Goal: Task Accomplishment & Management: Manage account settings

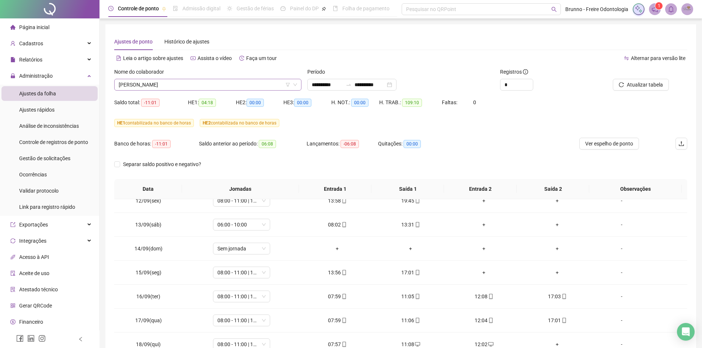
click at [224, 87] on span "[PERSON_NAME]" at bounding box center [208, 84] width 178 height 11
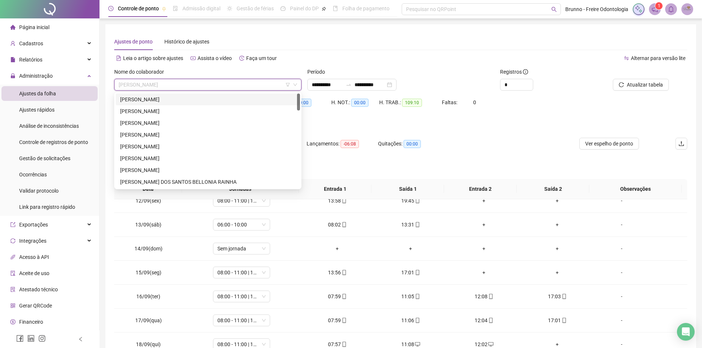
click at [177, 95] on div "[PERSON_NAME]" at bounding box center [208, 100] width 184 height 12
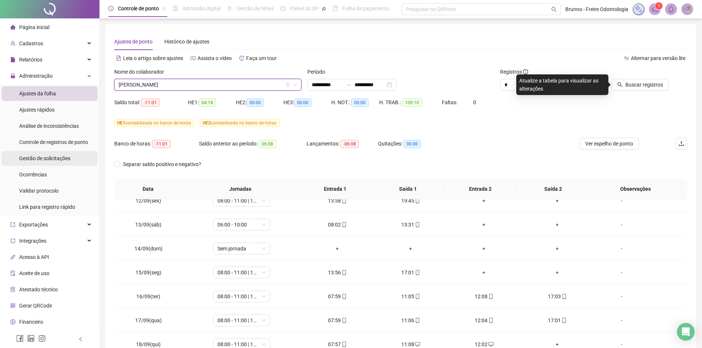
click at [37, 157] on span "Gestão de solicitações" at bounding box center [44, 158] width 51 height 6
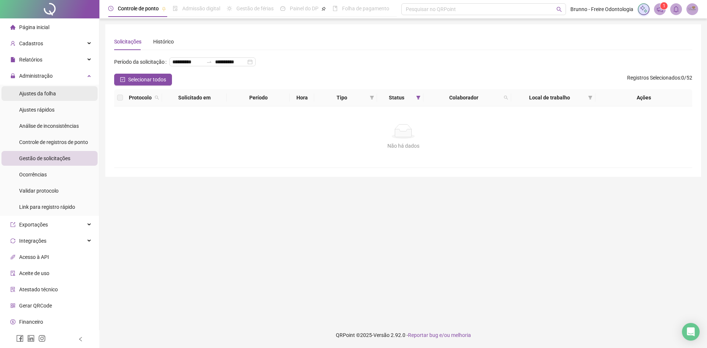
click at [38, 96] on span "Ajustes da folha" at bounding box center [37, 94] width 37 height 6
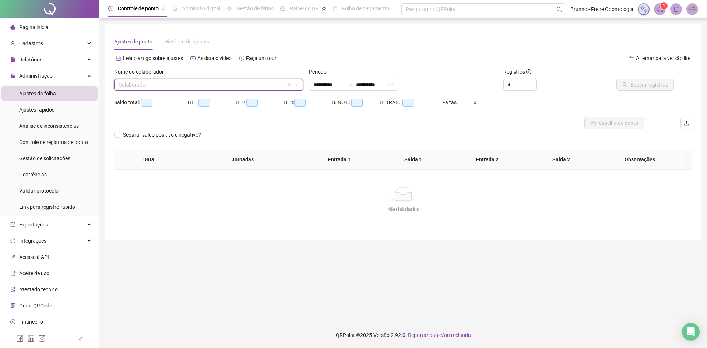
click at [177, 90] on input "search" at bounding box center [205, 84] width 173 height 11
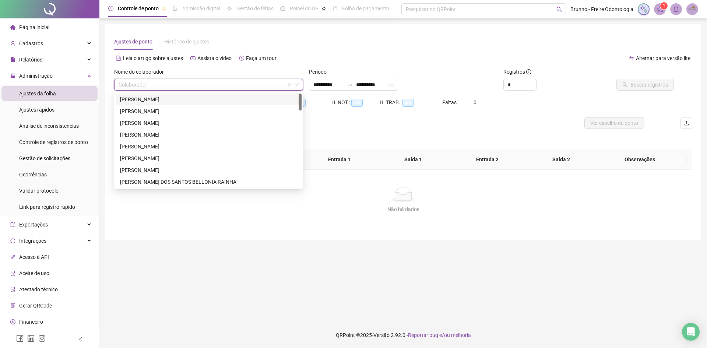
click at [183, 98] on div "[PERSON_NAME]" at bounding box center [208, 99] width 177 height 8
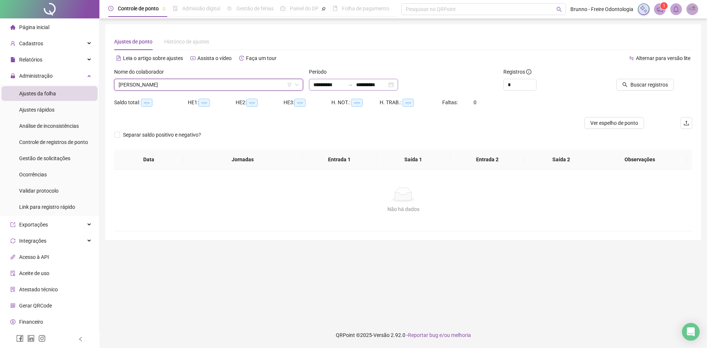
click at [338, 89] on div "**********" at bounding box center [353, 85] width 89 height 12
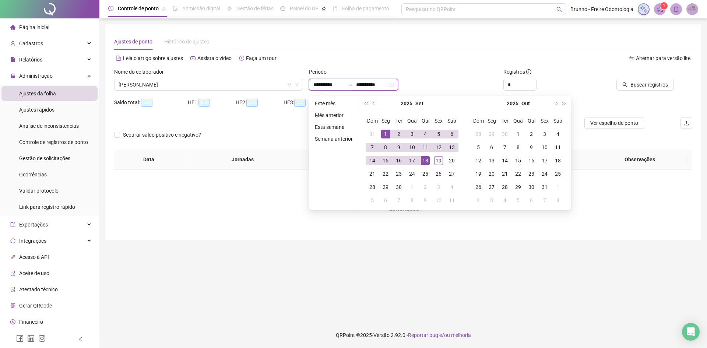
type input "**********"
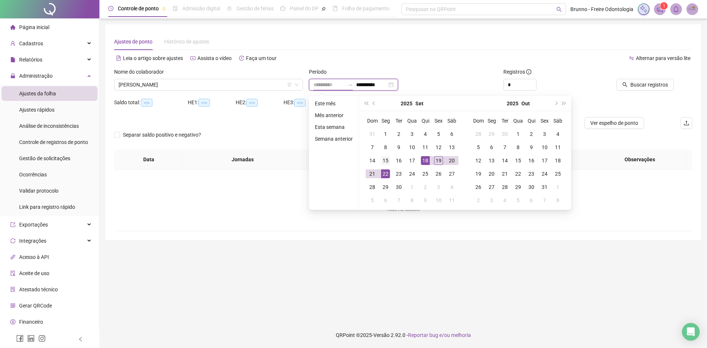
type input "**********"
click at [385, 161] on div "15" at bounding box center [385, 160] width 9 height 9
click at [413, 161] on div "17" at bounding box center [412, 160] width 9 height 9
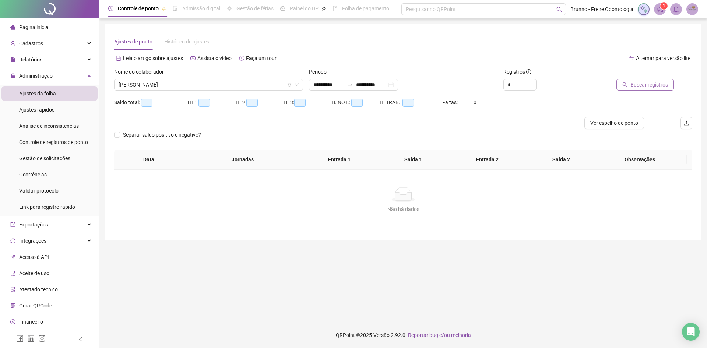
click at [651, 86] on span "Buscar registros" at bounding box center [649, 85] width 38 height 8
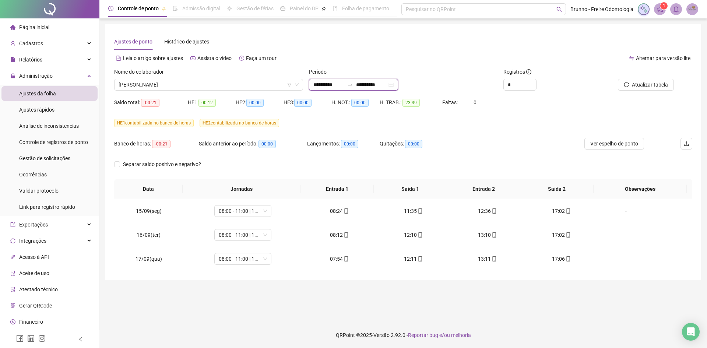
click at [379, 88] on input "**********" at bounding box center [371, 85] width 31 height 8
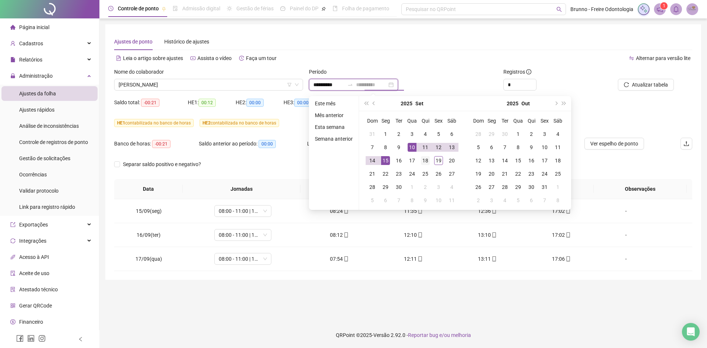
type input "**********"
click at [424, 157] on div "18" at bounding box center [425, 160] width 9 height 9
click at [432, 160] on td "19" at bounding box center [438, 160] width 13 height 13
type input "**********"
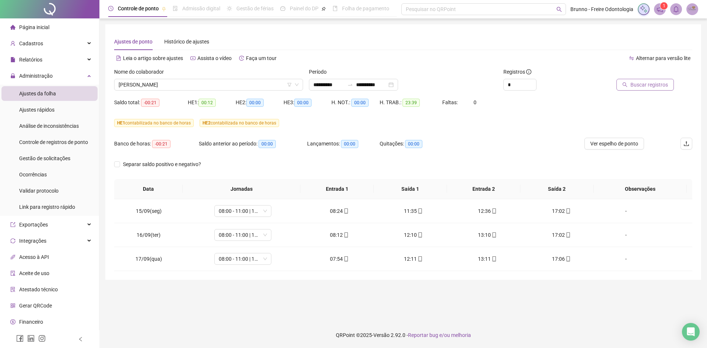
click at [650, 85] on span "Buscar registros" at bounding box center [649, 85] width 38 height 8
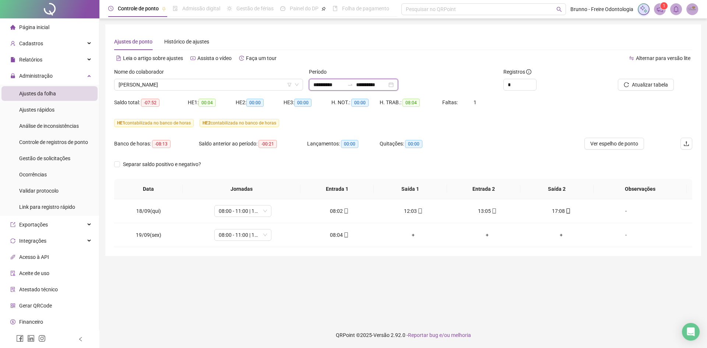
click at [323, 87] on input "**********" at bounding box center [328, 85] width 31 height 8
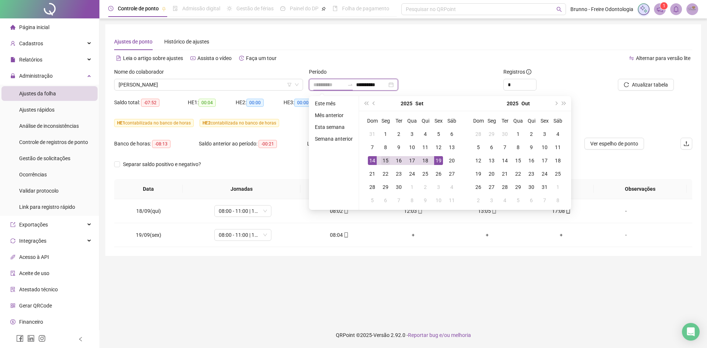
type input "**********"
click at [383, 162] on div "15" at bounding box center [385, 160] width 9 height 9
type input "**********"
drag, startPoint x: 422, startPoint y: 159, endPoint x: 414, endPoint y: 175, distance: 17.8
click at [422, 159] on div "18" at bounding box center [425, 160] width 9 height 9
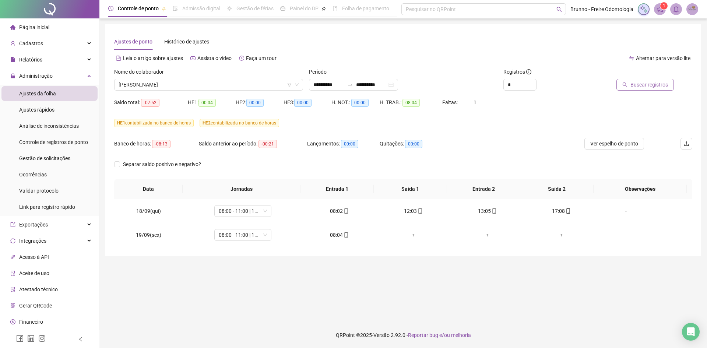
click at [659, 84] on span "Buscar registros" at bounding box center [649, 85] width 38 height 8
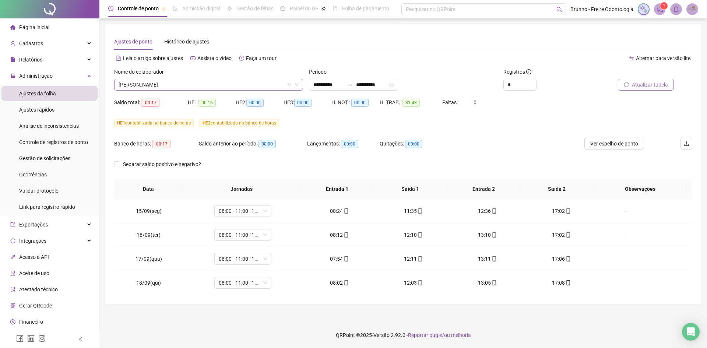
click at [206, 87] on span "[PERSON_NAME]" at bounding box center [209, 84] width 180 height 11
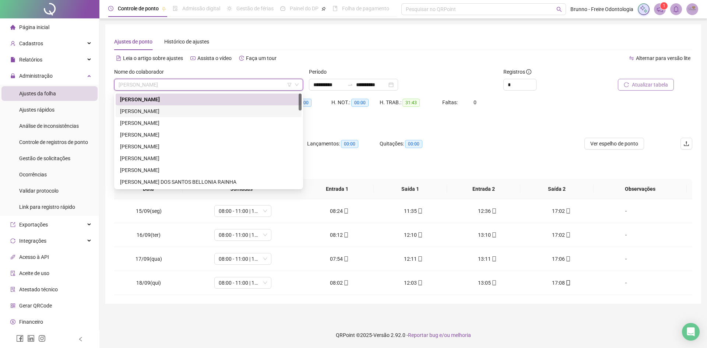
click at [187, 107] on div "[PERSON_NAME]" at bounding box center [208, 111] width 177 height 8
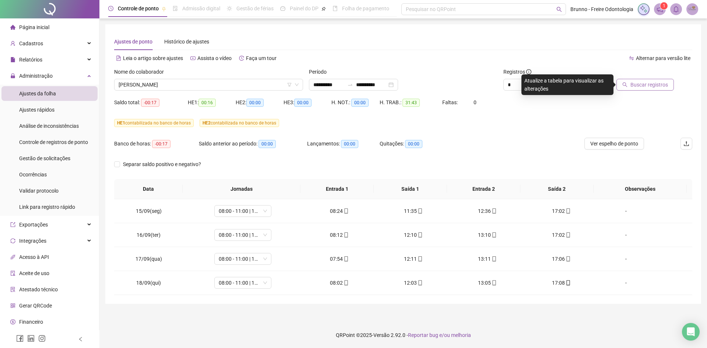
click at [643, 84] on span "Buscar registros" at bounding box center [649, 85] width 38 height 8
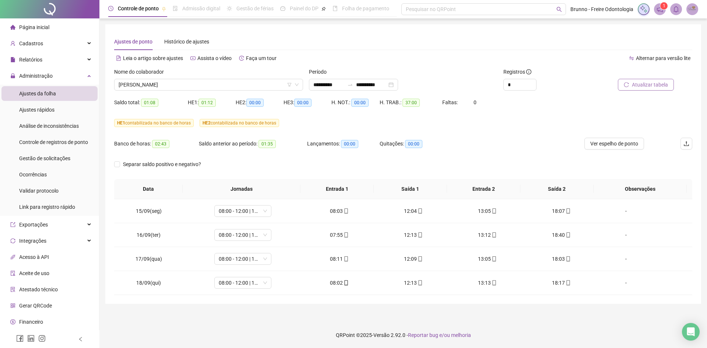
click at [174, 92] on div "Nome do colaborador [PERSON_NAME]" at bounding box center [208, 82] width 195 height 29
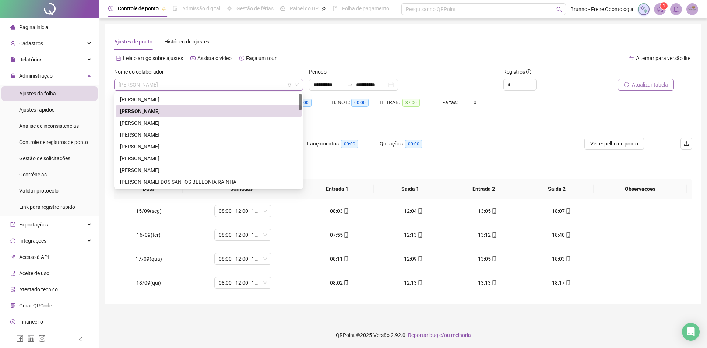
click at [173, 87] on span "[PERSON_NAME]" at bounding box center [209, 84] width 180 height 11
click at [166, 120] on div "[PERSON_NAME]" at bounding box center [208, 123] width 177 height 8
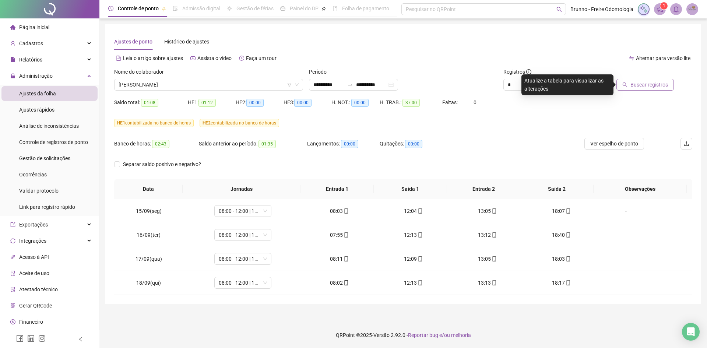
click at [631, 88] on button "Buscar registros" at bounding box center [644, 85] width 57 height 12
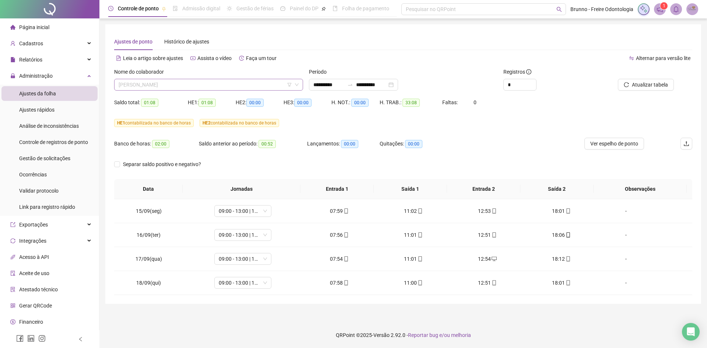
click at [187, 86] on span "[PERSON_NAME]" at bounding box center [209, 84] width 180 height 11
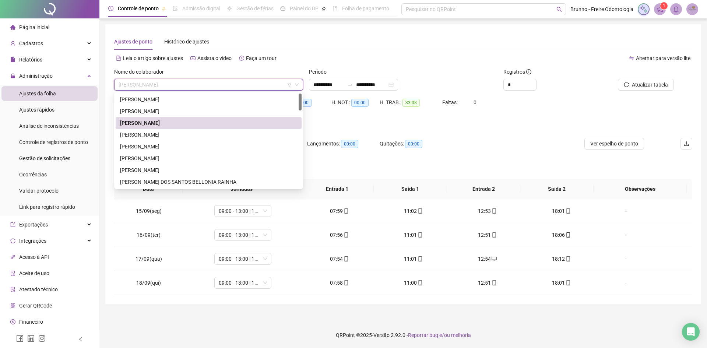
click at [158, 129] on div "[PERSON_NAME]" at bounding box center [209, 135] width 186 height 12
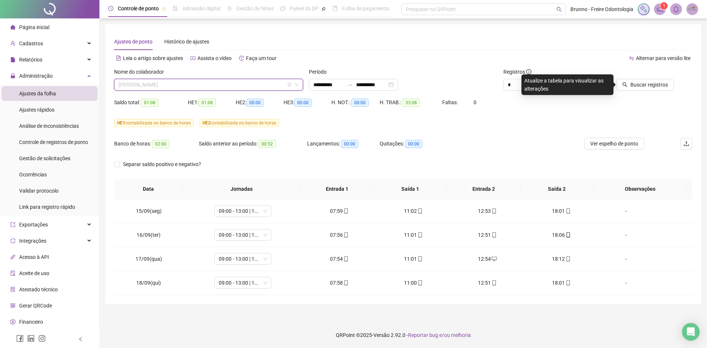
click at [205, 84] on span "[PERSON_NAME]" at bounding box center [209, 84] width 180 height 11
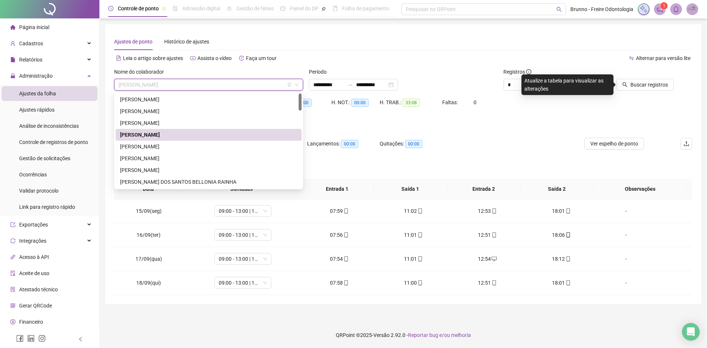
click at [157, 140] on div "[PERSON_NAME]" at bounding box center [209, 135] width 186 height 12
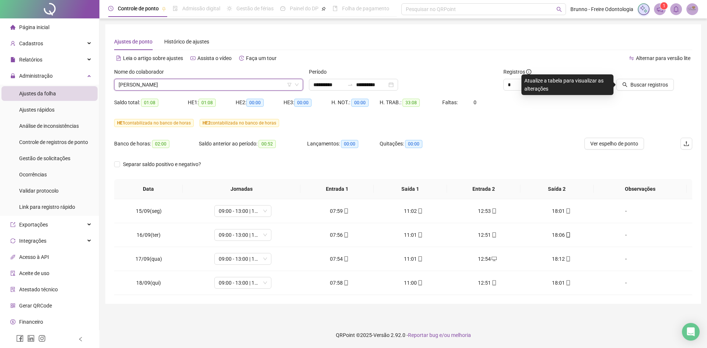
click at [168, 80] on span "[PERSON_NAME]" at bounding box center [209, 84] width 180 height 11
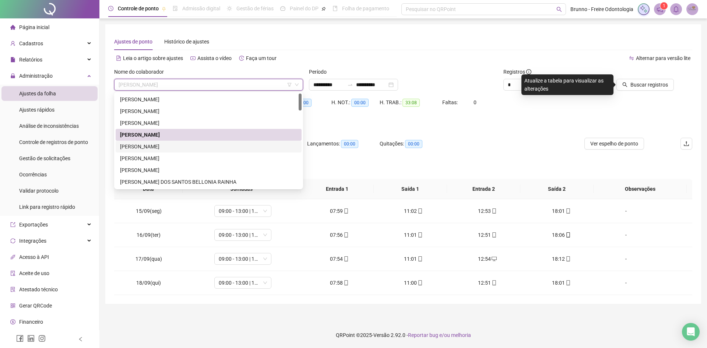
click at [164, 143] on div "[PERSON_NAME]" at bounding box center [208, 147] width 177 height 8
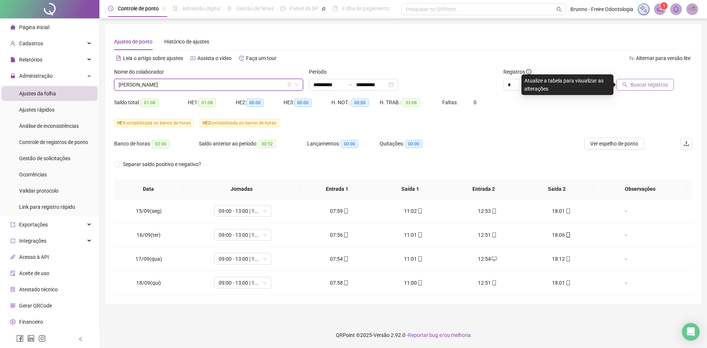
click at [641, 84] on span "Buscar registros" at bounding box center [649, 85] width 38 height 8
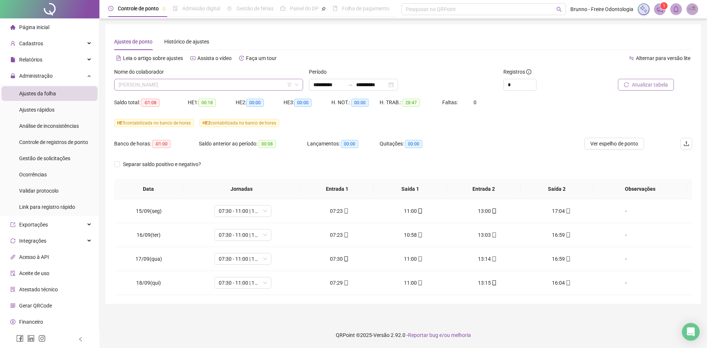
click at [167, 84] on span "[PERSON_NAME]" at bounding box center [209, 84] width 180 height 11
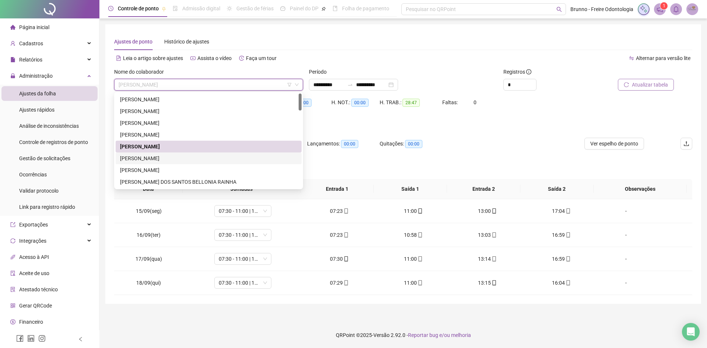
click at [158, 158] on div "[PERSON_NAME]" at bounding box center [208, 158] width 177 height 8
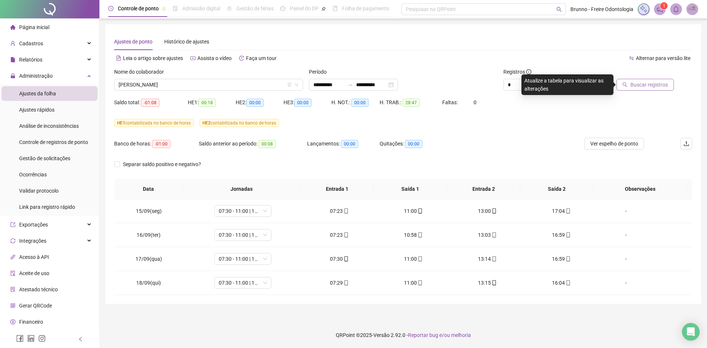
click at [635, 87] on span "Buscar registros" at bounding box center [649, 85] width 38 height 8
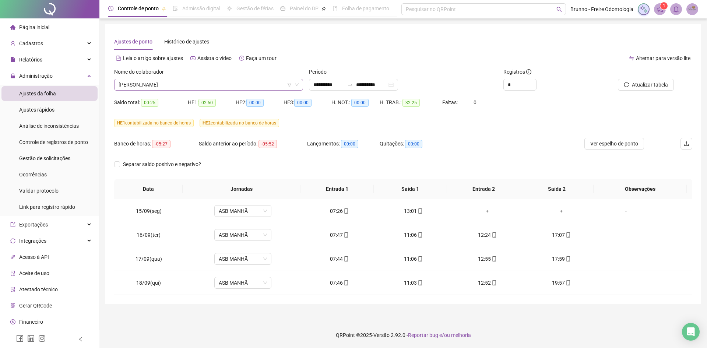
click at [228, 84] on span "[PERSON_NAME]" at bounding box center [209, 84] width 180 height 11
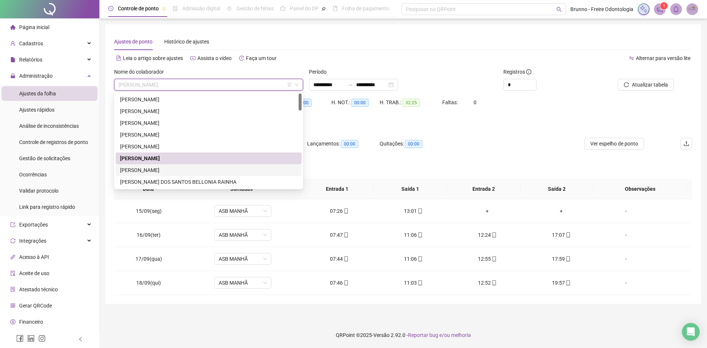
click at [157, 171] on div "[PERSON_NAME]" at bounding box center [208, 170] width 177 height 8
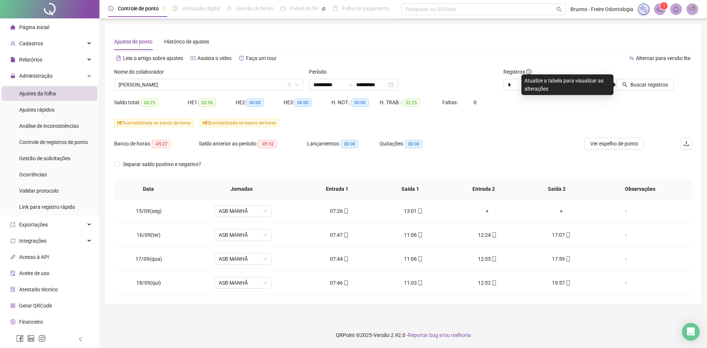
click at [639, 76] on div at bounding box center [637, 73] width 73 height 11
click at [638, 86] on span "Buscar registros" at bounding box center [649, 85] width 38 height 8
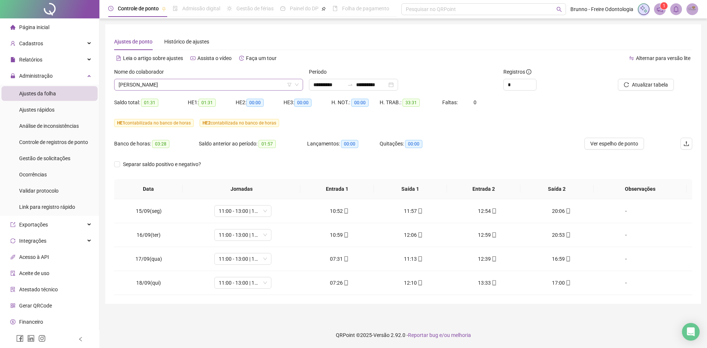
click at [194, 85] on span "[PERSON_NAME]" at bounding box center [209, 84] width 180 height 11
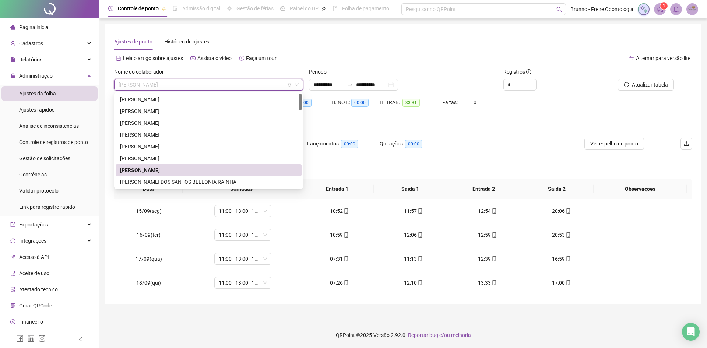
click at [148, 176] on div "[PERSON_NAME]" at bounding box center [209, 170] width 186 height 12
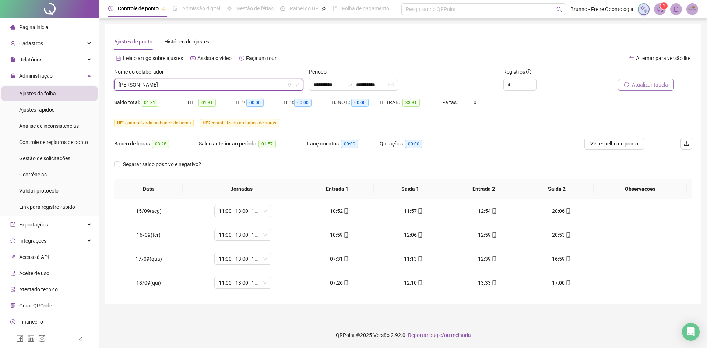
click at [625, 83] on icon "reload" at bounding box center [626, 84] width 5 height 5
click at [221, 87] on span "[PERSON_NAME]" at bounding box center [209, 84] width 180 height 11
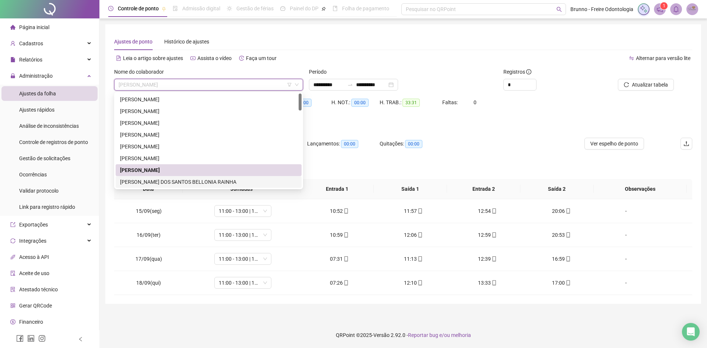
click at [168, 182] on div "[PERSON_NAME] DOS SANTOS BELLONIA RAINHA" at bounding box center [208, 182] width 177 height 8
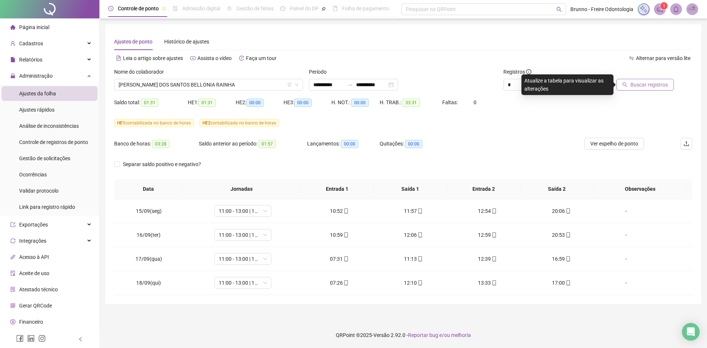
click at [657, 85] on span "Buscar registros" at bounding box center [649, 85] width 38 height 8
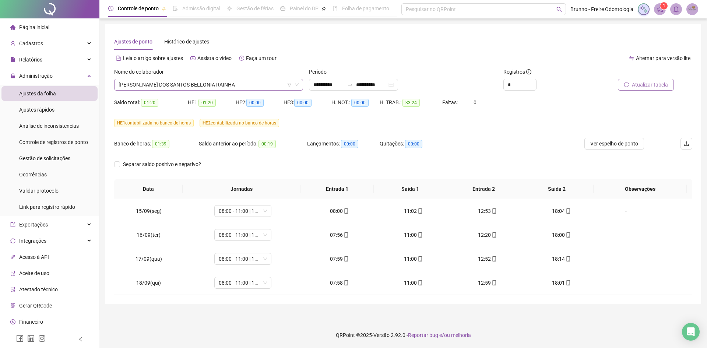
click at [170, 84] on span "[PERSON_NAME] DOS SANTOS BELLONIA RAINHA" at bounding box center [209, 84] width 180 height 11
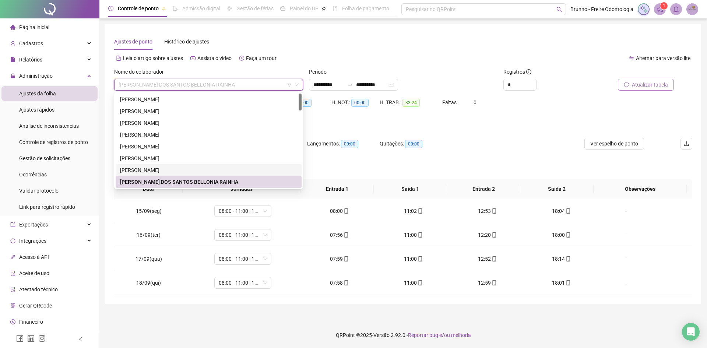
scroll to position [74, 0]
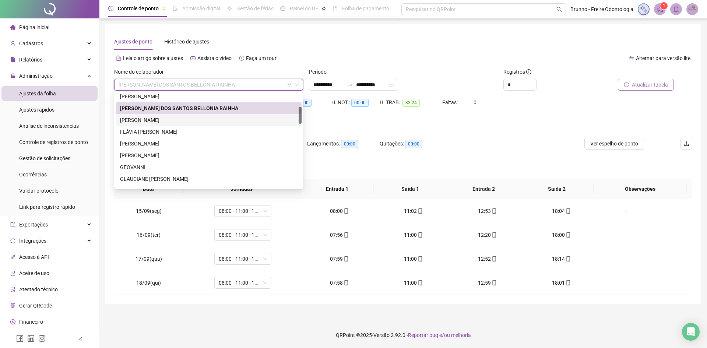
click at [163, 120] on div "[PERSON_NAME]" at bounding box center [208, 120] width 177 height 8
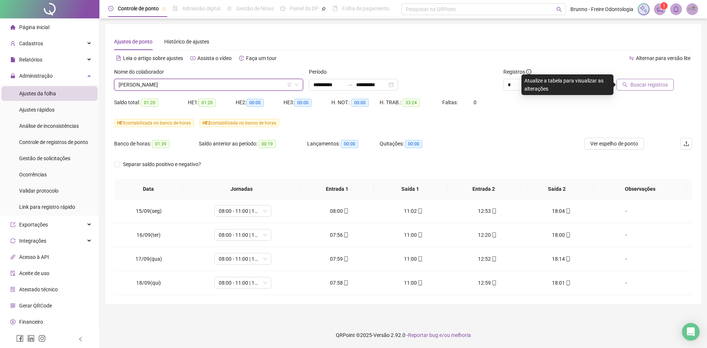
click at [636, 83] on span "Buscar registros" at bounding box center [649, 85] width 38 height 8
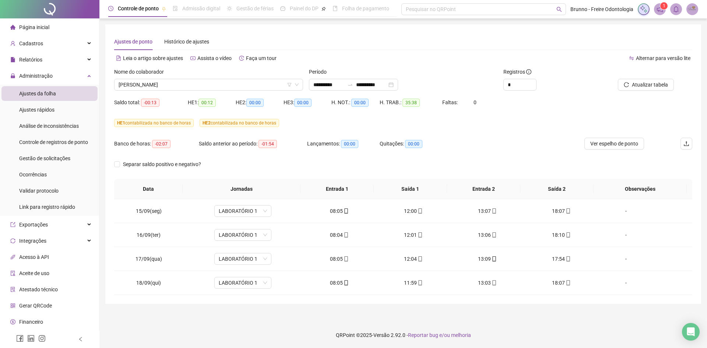
click at [200, 78] on div "Nome do colaborador" at bounding box center [208, 73] width 189 height 11
click at [204, 86] on span "[PERSON_NAME]" at bounding box center [209, 84] width 180 height 11
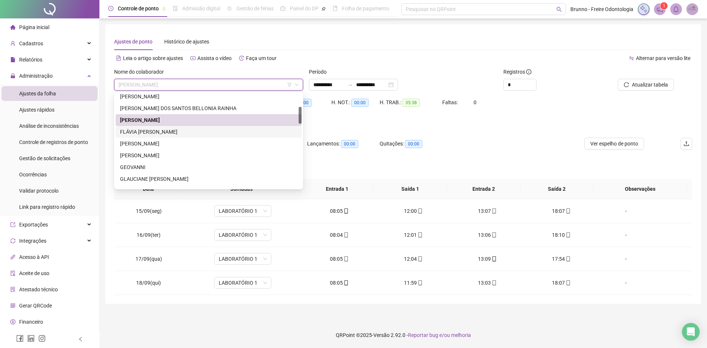
click at [174, 127] on div "FLÁVIA [PERSON_NAME]" at bounding box center [209, 132] width 186 height 12
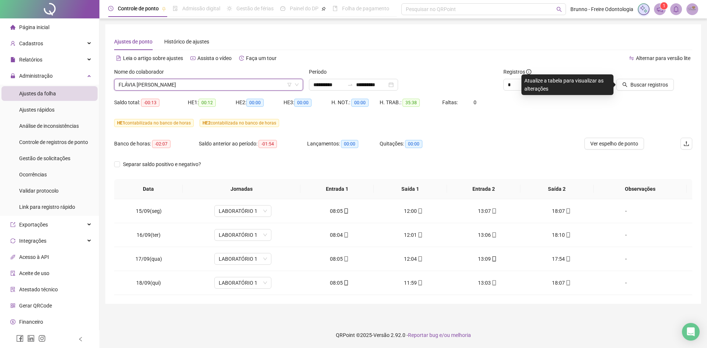
click at [649, 78] on div at bounding box center [637, 73] width 73 height 11
click at [648, 90] on button "Buscar registros" at bounding box center [644, 85] width 57 height 12
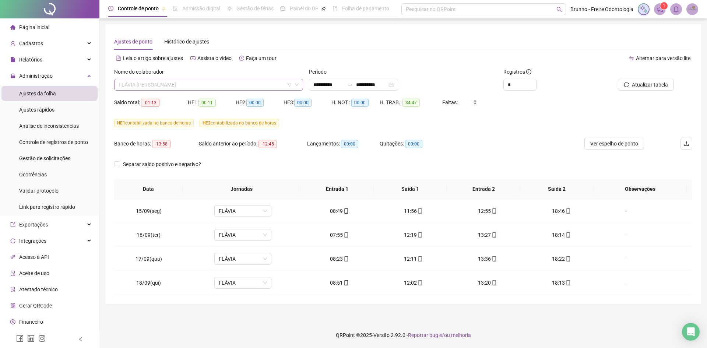
click at [185, 85] on span "FLÁVIA [PERSON_NAME]" at bounding box center [209, 84] width 180 height 11
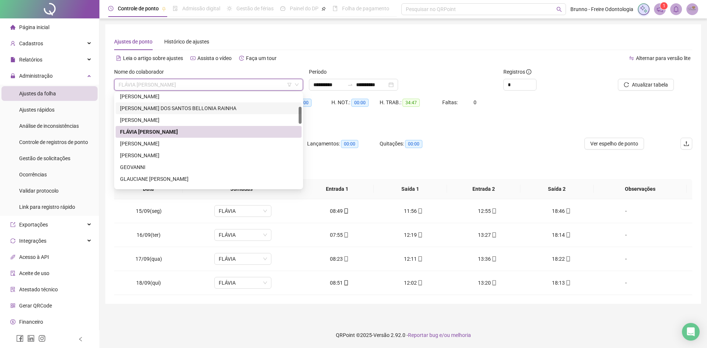
click at [479, 185] on th "Entrada 2" at bounding box center [483, 189] width 73 height 20
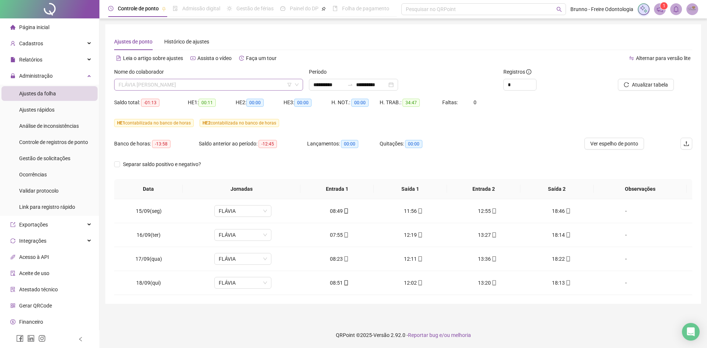
click at [167, 89] on span "FLÁVIA [PERSON_NAME]" at bounding box center [209, 84] width 180 height 11
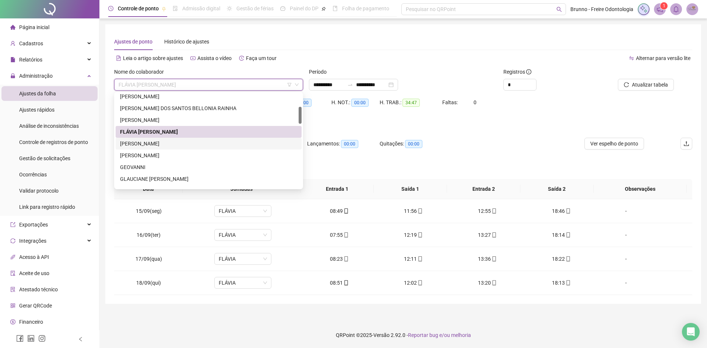
click at [168, 143] on div "[PERSON_NAME]" at bounding box center [208, 144] width 177 height 8
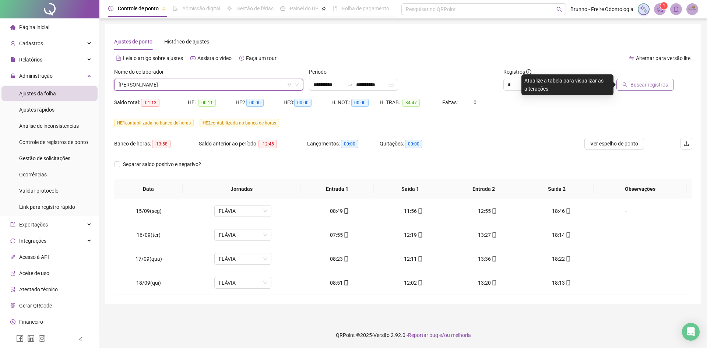
click at [625, 79] on button "Buscar registros" at bounding box center [644, 85] width 57 height 12
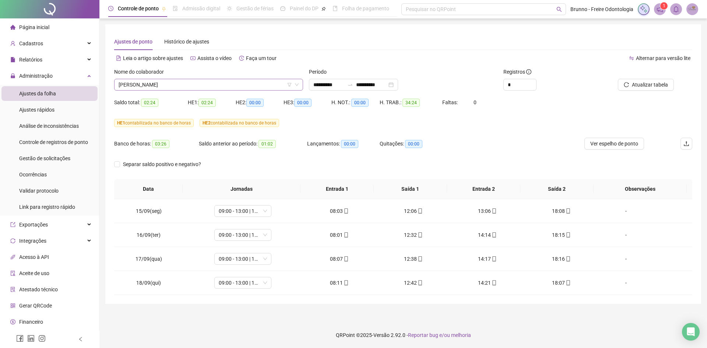
click at [165, 84] on span "[PERSON_NAME]" at bounding box center [209, 84] width 180 height 11
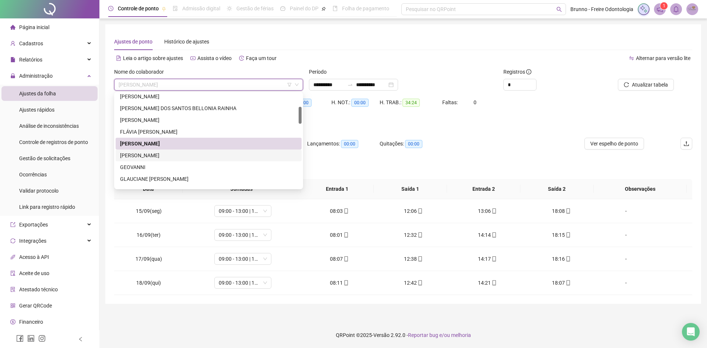
click at [175, 151] on div "[PERSON_NAME]" at bounding box center [208, 155] width 177 height 8
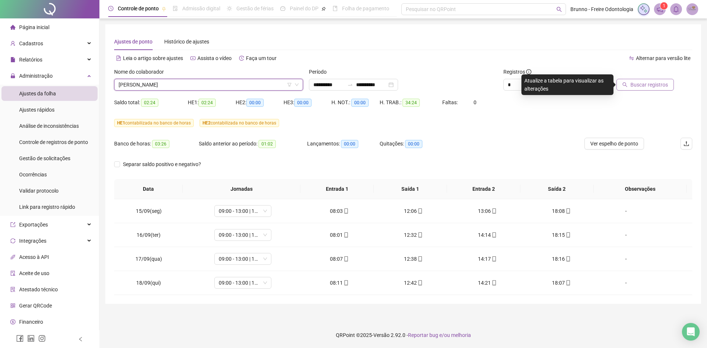
click at [638, 85] on span "Buscar registros" at bounding box center [649, 85] width 38 height 8
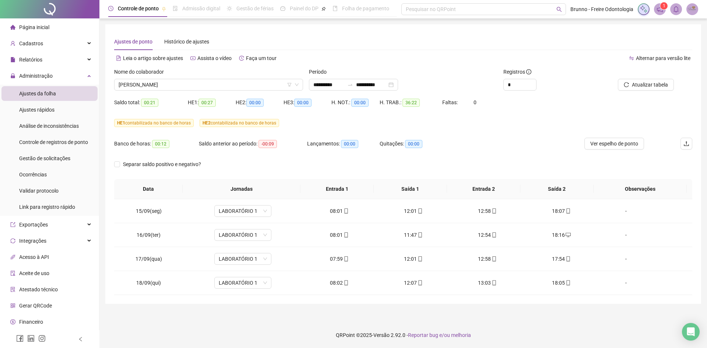
click at [180, 71] on div "Nome do colaborador" at bounding box center [208, 73] width 189 height 11
click at [157, 96] on div "Nome do colaborador [PERSON_NAME]" at bounding box center [208, 82] width 195 height 29
click at [159, 88] on span "[PERSON_NAME]" at bounding box center [209, 84] width 180 height 11
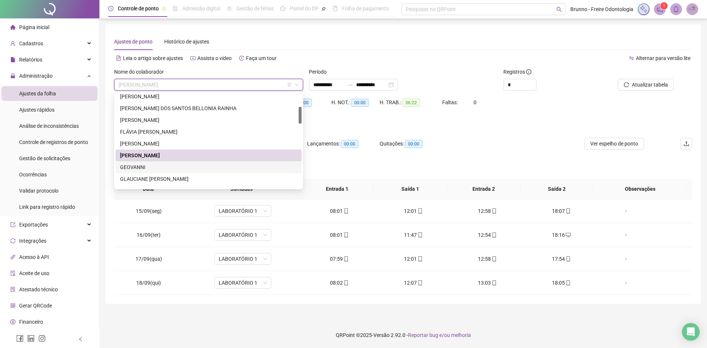
click at [159, 168] on div "GEOVANNI" at bounding box center [208, 167] width 177 height 8
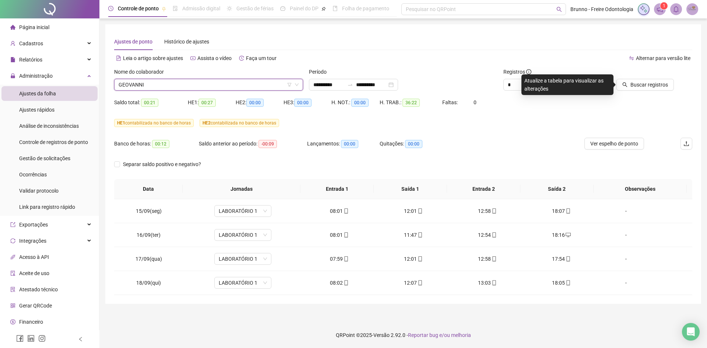
click at [178, 85] on span "GEOVANNI" at bounding box center [209, 84] width 180 height 11
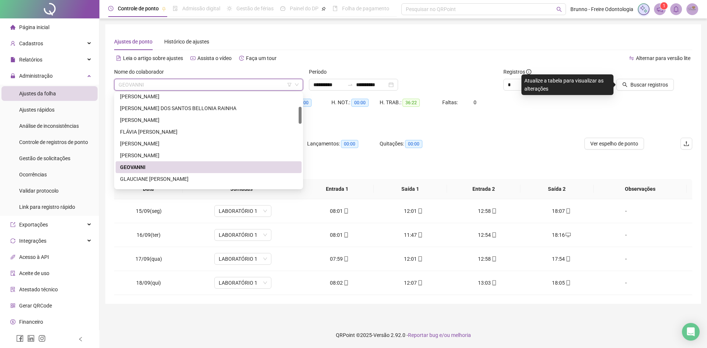
click at [132, 173] on div "GEOVANNI" at bounding box center [209, 167] width 186 height 12
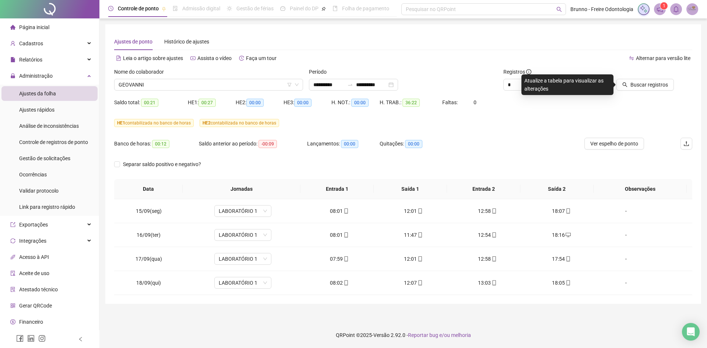
click at [196, 92] on div "Nome do colaborador GEOVANNI" at bounding box center [208, 82] width 195 height 29
click at [178, 70] on div "Nome do colaborador" at bounding box center [208, 73] width 189 height 11
click at [173, 86] on span "GEOVANNI" at bounding box center [209, 84] width 180 height 11
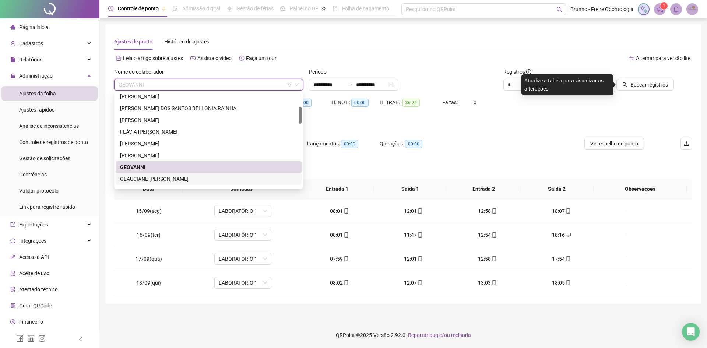
click at [167, 182] on div "GLAUCIANE [PERSON_NAME]" at bounding box center [208, 179] width 177 height 8
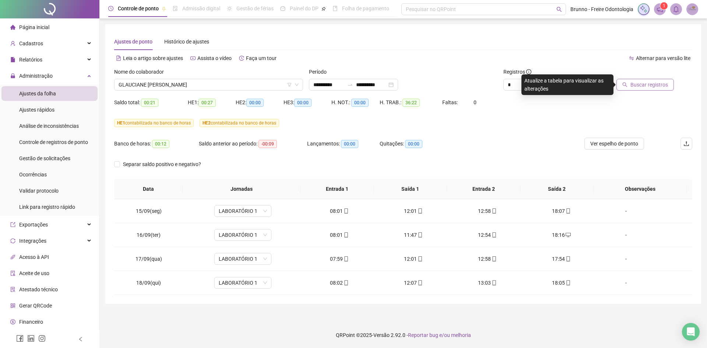
click at [666, 89] on button "Buscar registros" at bounding box center [644, 85] width 57 height 12
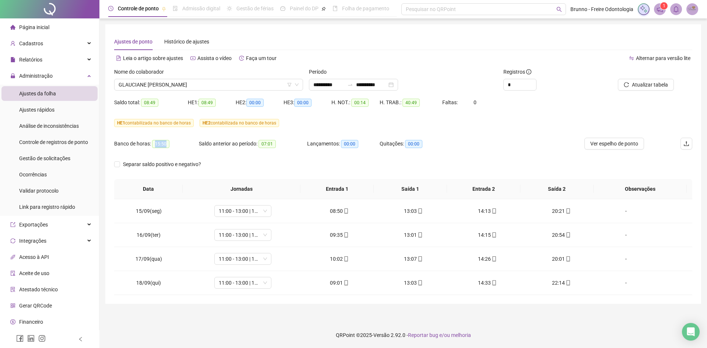
drag, startPoint x: 166, startPoint y: 144, endPoint x: 154, endPoint y: 145, distance: 12.2
click at [154, 145] on span "15:50" at bounding box center [160, 144] width 17 height 8
click at [197, 134] on div "HE 1 contabilizada no banco de horas HE 2 contabilizada no banco de horas" at bounding box center [403, 127] width 578 height 21
click at [565, 280] on span "mobile" at bounding box center [568, 282] width 6 height 5
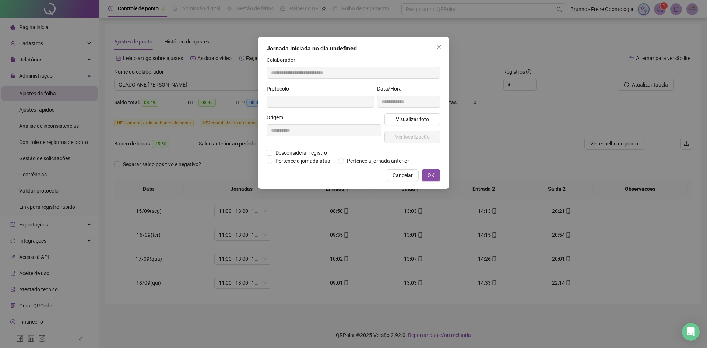
type input "**********"
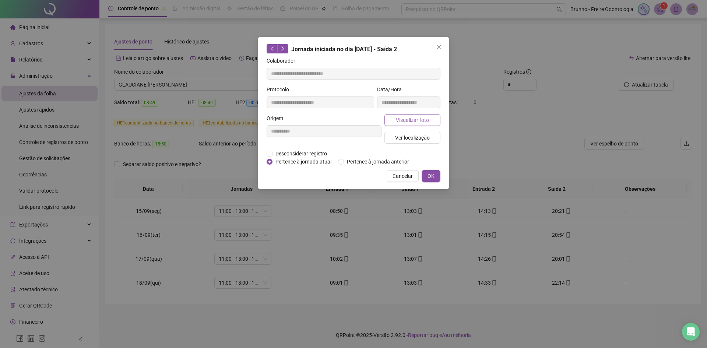
click at [421, 116] on span "Visualizar foto" at bounding box center [412, 120] width 33 height 8
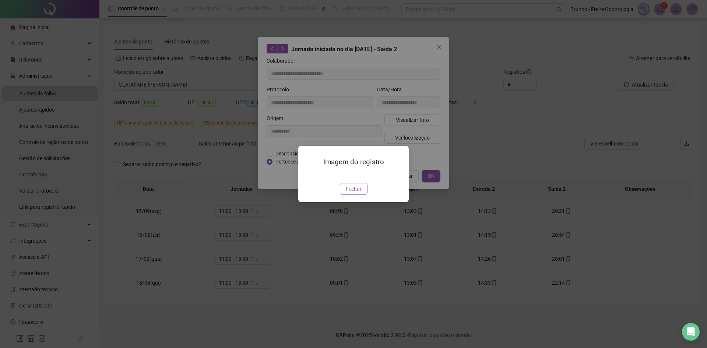
click at [344, 195] on button "Fechar" at bounding box center [354, 189] width 28 height 12
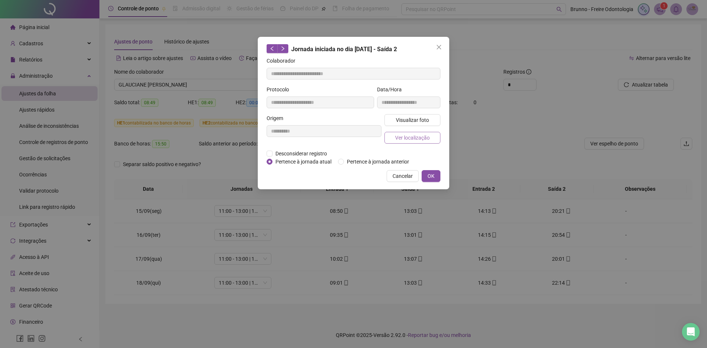
click at [421, 139] on span "Ver localização" at bounding box center [412, 138] width 35 height 8
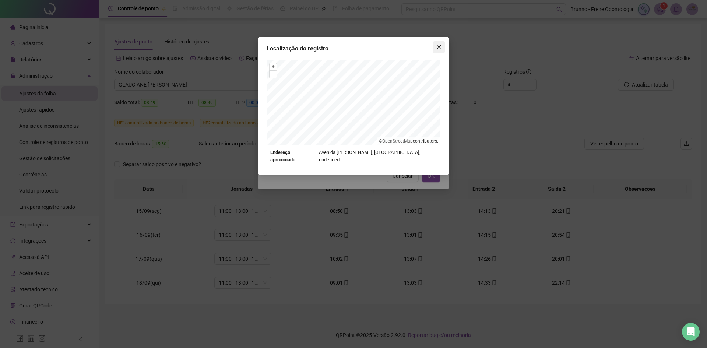
click at [442, 52] on button "Close" at bounding box center [439, 47] width 12 height 12
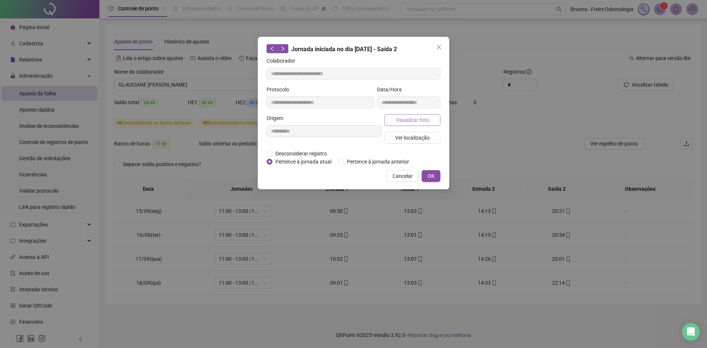
click at [405, 115] on button "Visualizar foto" at bounding box center [412, 120] width 56 height 12
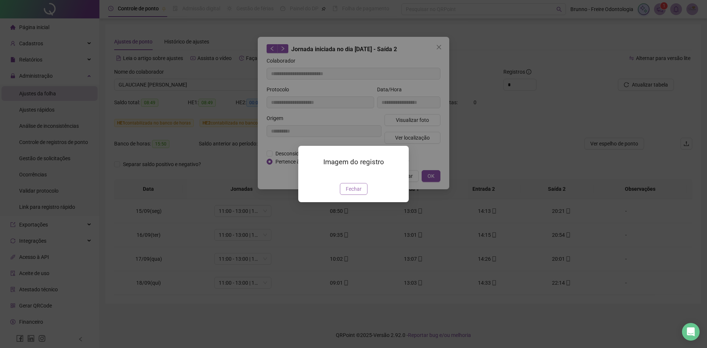
click at [350, 193] on span "Fechar" at bounding box center [354, 189] width 16 height 8
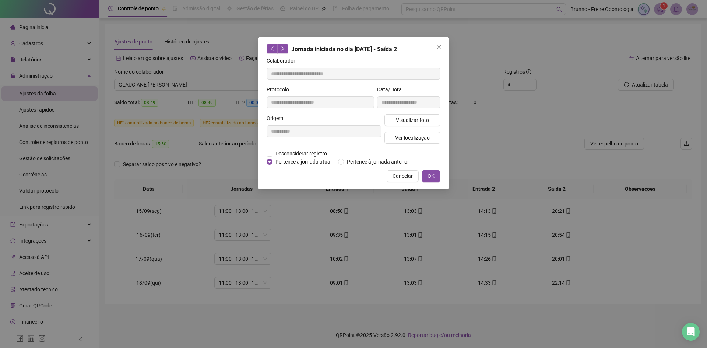
click at [439, 48] on icon "close" at bounding box center [439, 47] width 4 height 4
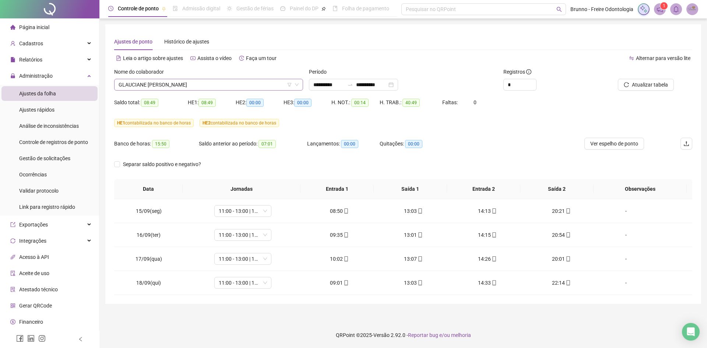
drag, startPoint x: 215, startPoint y: 84, endPoint x: 212, endPoint y: 88, distance: 4.2
click at [213, 86] on span "GLAUCIANE [PERSON_NAME]" at bounding box center [209, 84] width 180 height 11
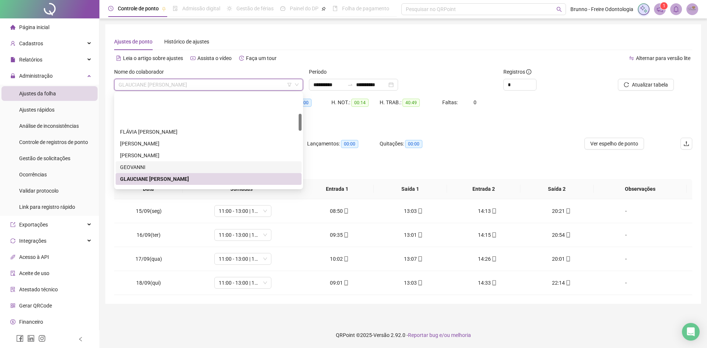
scroll to position [110, 0]
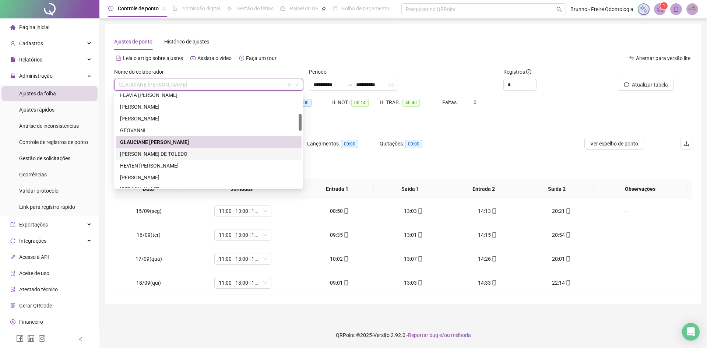
click at [171, 155] on div "[PERSON_NAME] DE TOLEDO" at bounding box center [208, 154] width 177 height 8
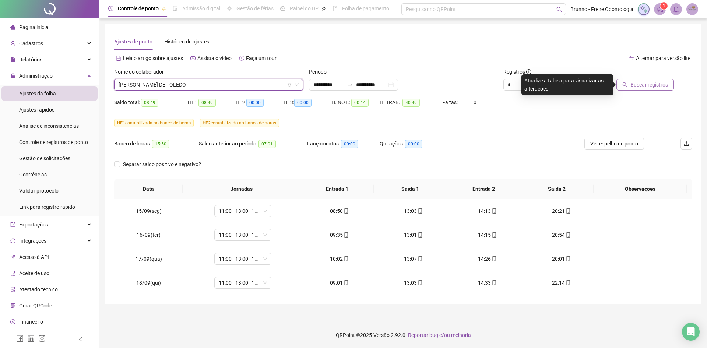
click at [639, 87] on span "Buscar registros" at bounding box center [649, 85] width 38 height 8
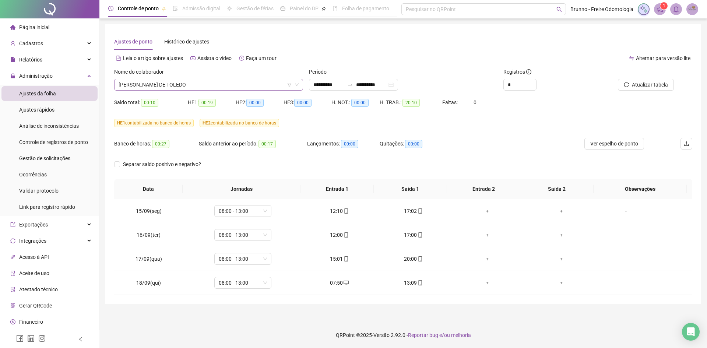
click at [177, 86] on span "[PERSON_NAME] DE TOLEDO" at bounding box center [209, 84] width 180 height 11
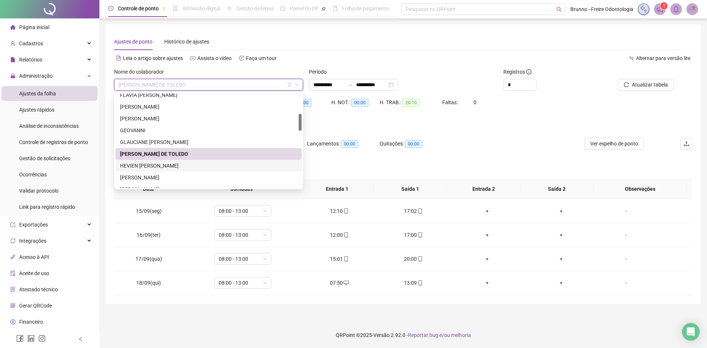
click at [162, 168] on div "HEVIEN [PERSON_NAME]" at bounding box center [208, 166] width 177 height 8
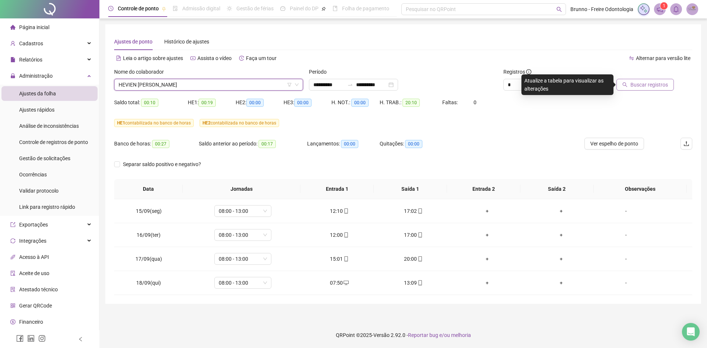
click at [637, 82] on span "Buscar registros" at bounding box center [649, 85] width 38 height 8
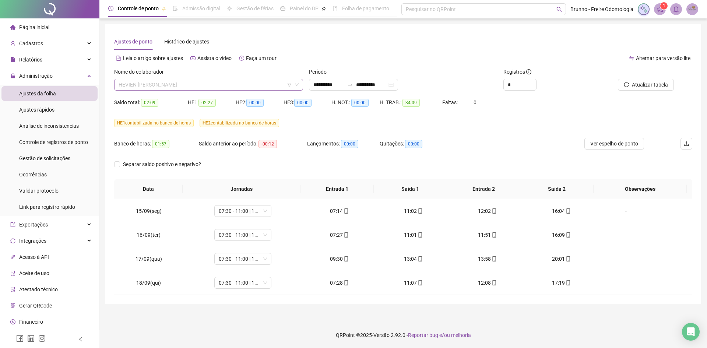
click at [201, 85] on span "HEVIEN [PERSON_NAME]" at bounding box center [209, 84] width 180 height 11
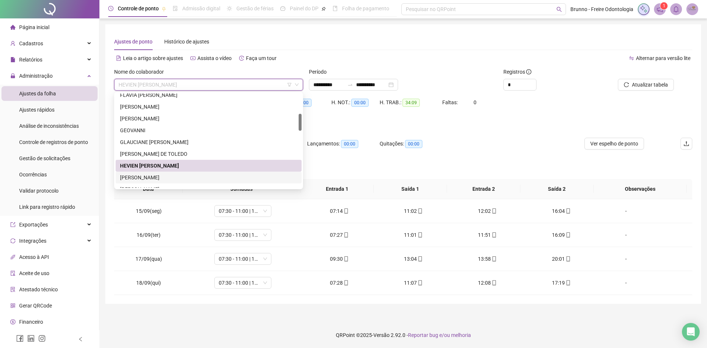
click at [159, 172] on div "[PERSON_NAME]" at bounding box center [209, 178] width 186 height 12
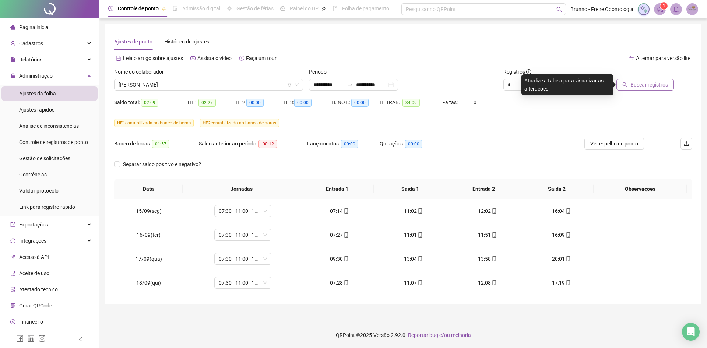
click at [654, 83] on span "Buscar registros" at bounding box center [649, 85] width 38 height 8
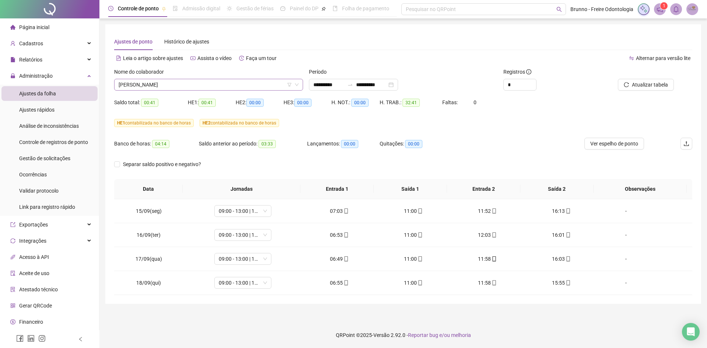
click at [210, 81] on span "[PERSON_NAME]" at bounding box center [209, 84] width 180 height 11
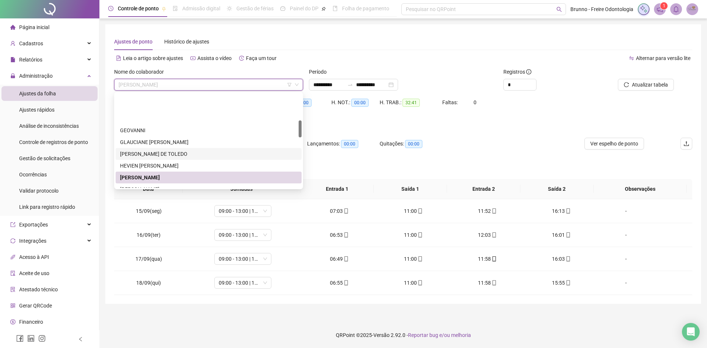
scroll to position [147, 0]
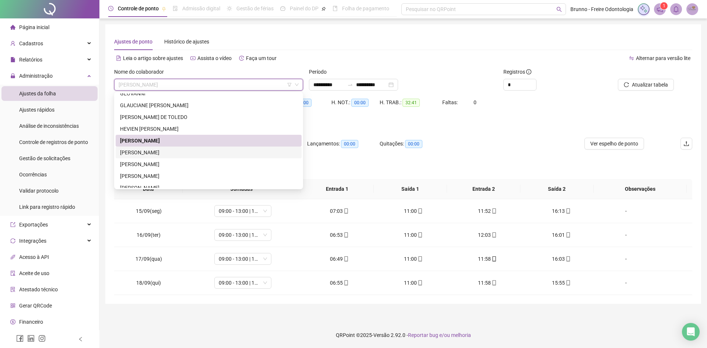
click at [168, 151] on div "[PERSON_NAME]" at bounding box center [208, 152] width 177 height 8
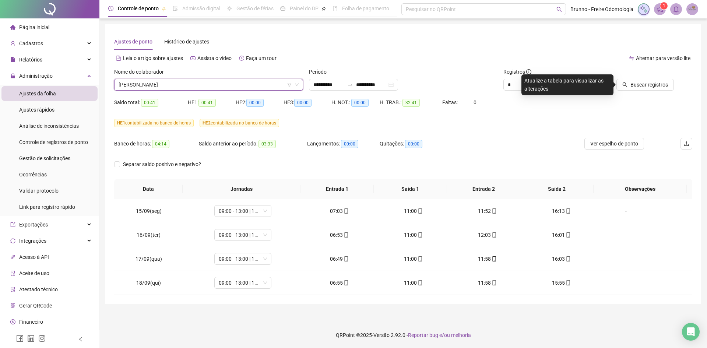
click at [675, 85] on div "Buscar registros" at bounding box center [646, 79] width 91 height 23
click at [658, 82] on span "Buscar registros" at bounding box center [649, 85] width 38 height 8
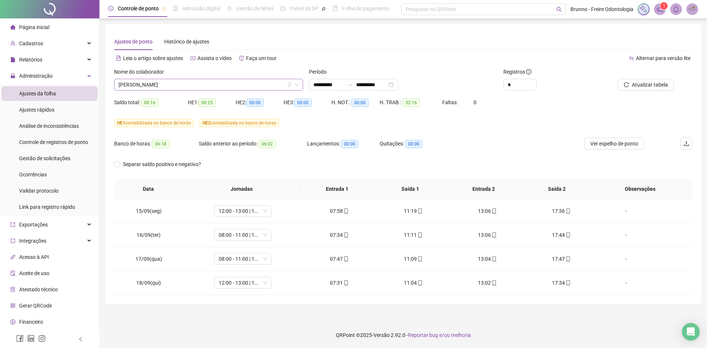
click at [148, 86] on span "[PERSON_NAME]" at bounding box center [209, 84] width 180 height 11
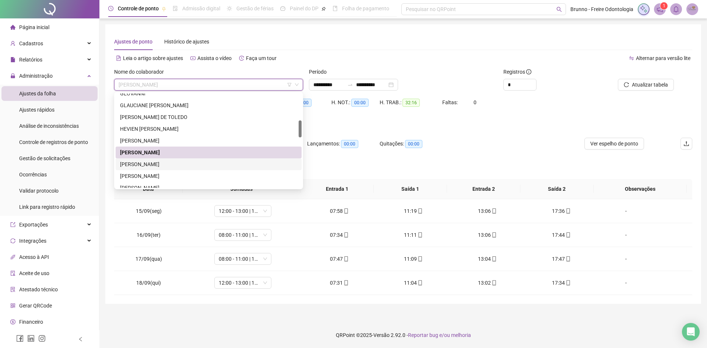
click at [153, 163] on div "[PERSON_NAME]" at bounding box center [208, 164] width 177 height 8
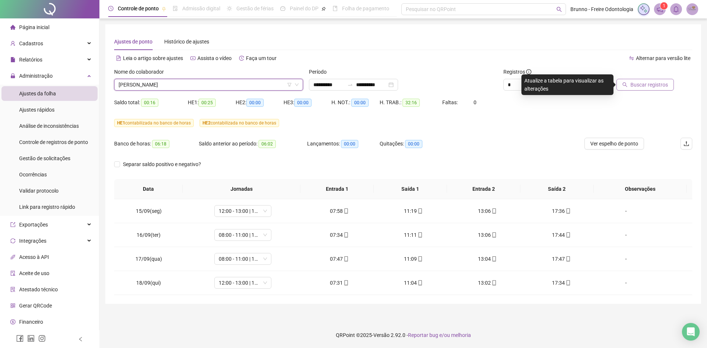
click at [627, 85] on icon "search" at bounding box center [625, 84] width 5 height 5
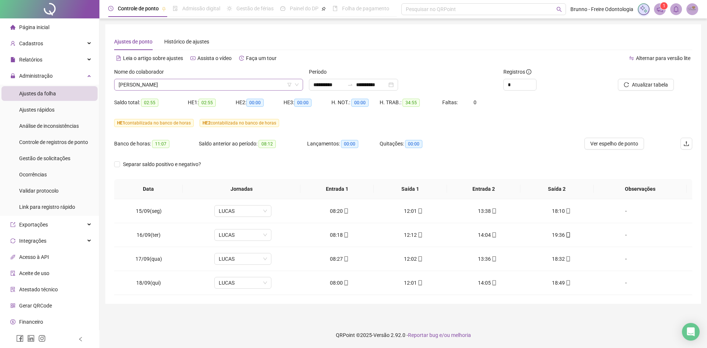
click at [231, 85] on span "[PERSON_NAME]" at bounding box center [209, 84] width 180 height 11
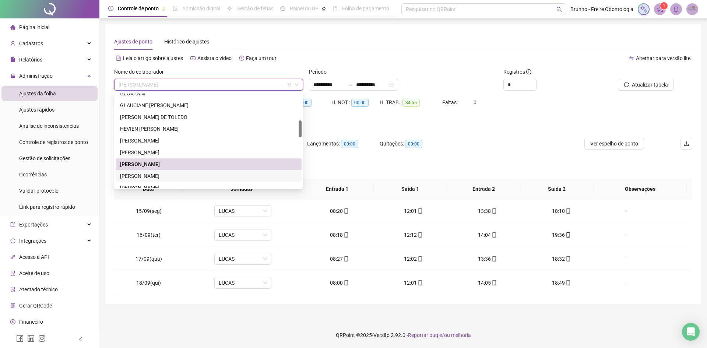
click at [190, 171] on div "[PERSON_NAME]" at bounding box center [209, 176] width 186 height 12
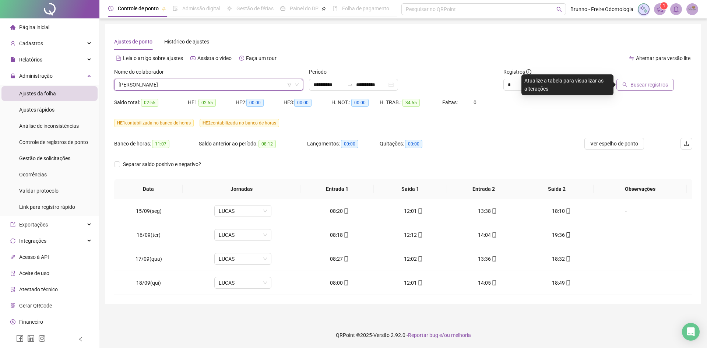
click at [633, 82] on span "Buscar registros" at bounding box center [649, 85] width 38 height 8
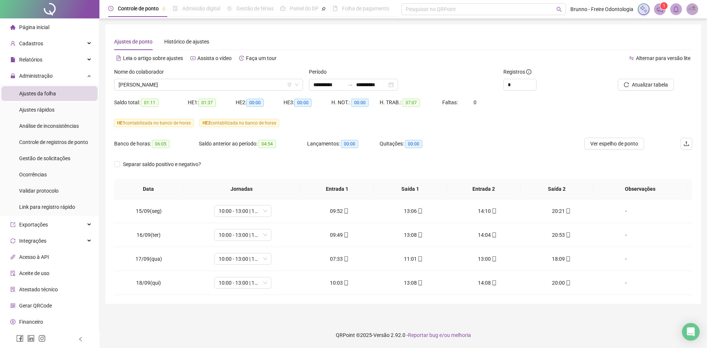
click at [187, 77] on div "Nome do colaborador" at bounding box center [208, 73] width 189 height 11
click at [187, 82] on span "[PERSON_NAME]" at bounding box center [209, 84] width 180 height 11
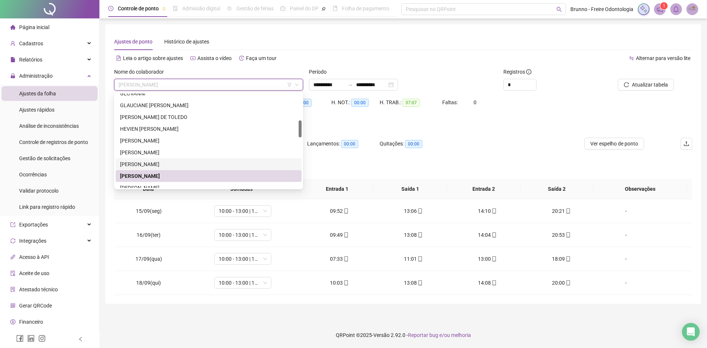
scroll to position [184, 0]
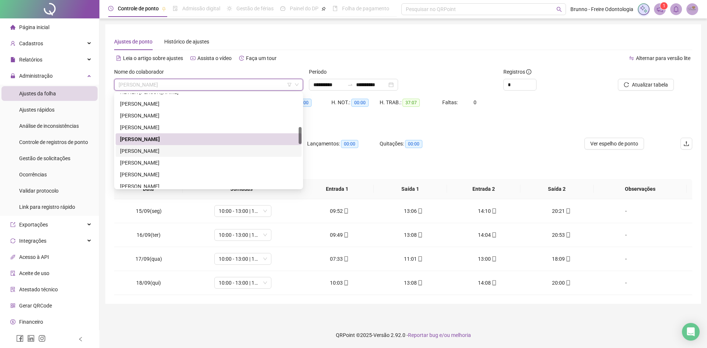
click at [181, 154] on div "[PERSON_NAME]" at bounding box center [208, 151] width 177 height 8
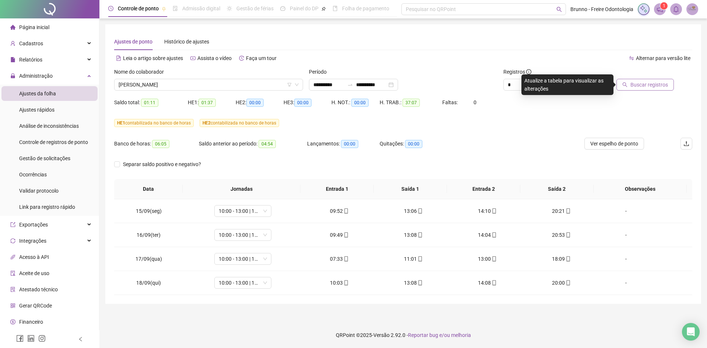
click at [649, 88] on span "Buscar registros" at bounding box center [649, 85] width 38 height 8
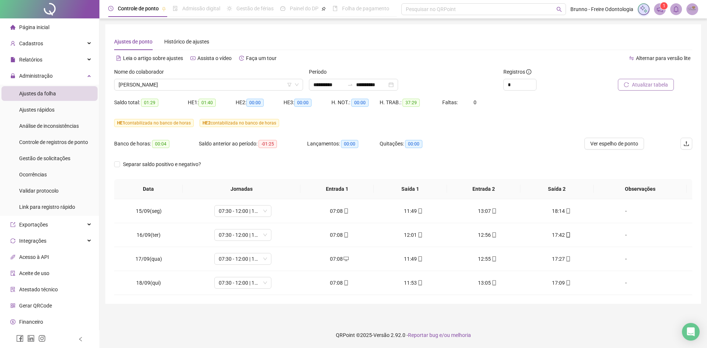
click at [659, 82] on span "Atualizar tabela" at bounding box center [650, 85] width 36 height 8
click at [204, 85] on span "[PERSON_NAME]" at bounding box center [209, 84] width 180 height 11
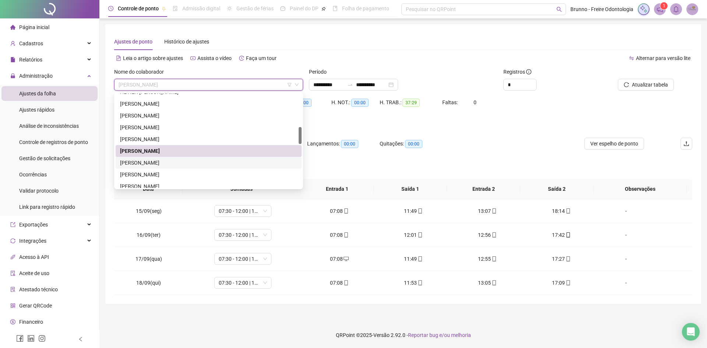
click at [190, 160] on div "[PERSON_NAME]" at bounding box center [208, 163] width 177 height 8
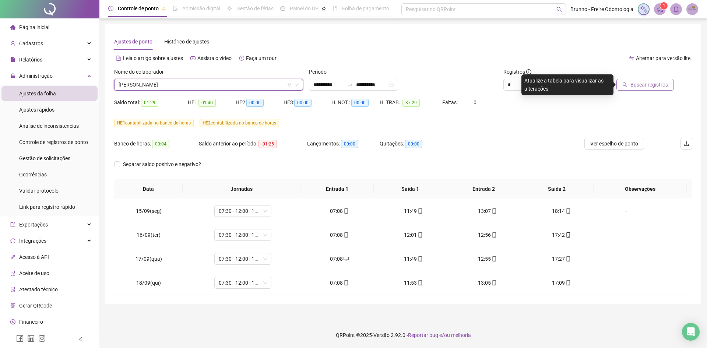
click at [642, 79] on div "Buscar registros" at bounding box center [637, 79] width 73 height 23
click at [642, 82] on span "Buscar registros" at bounding box center [649, 85] width 38 height 8
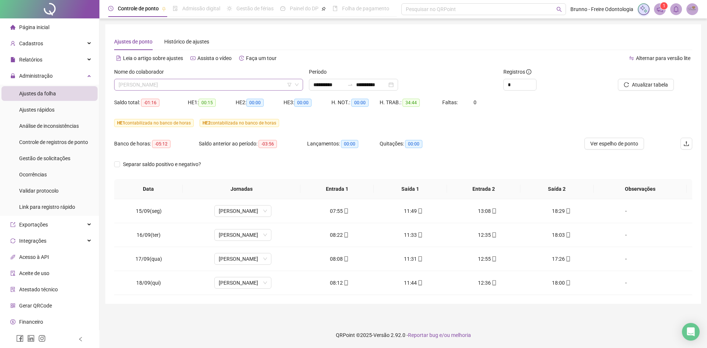
click at [205, 81] on span "[PERSON_NAME]" at bounding box center [209, 84] width 180 height 11
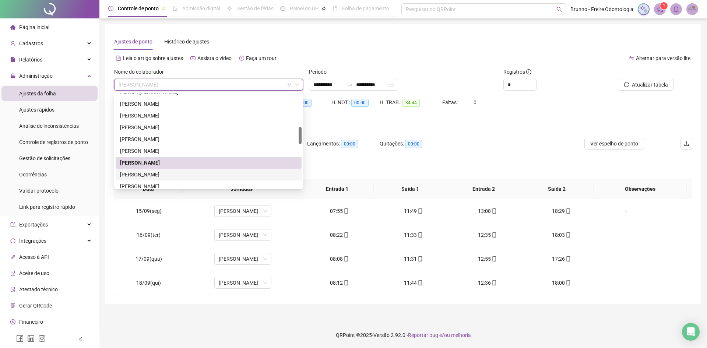
click at [161, 172] on div "[PERSON_NAME]" at bounding box center [208, 174] width 177 height 8
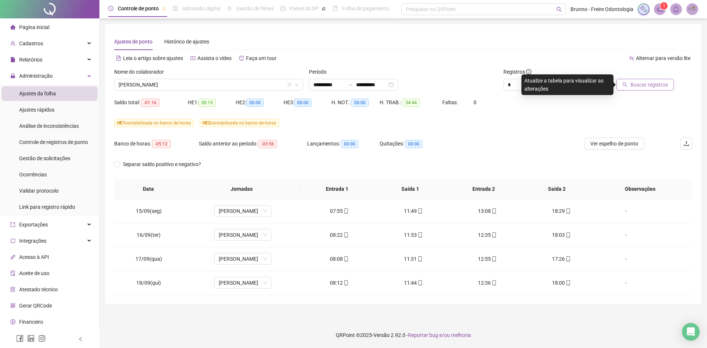
click at [655, 88] on span "Buscar registros" at bounding box center [649, 85] width 38 height 8
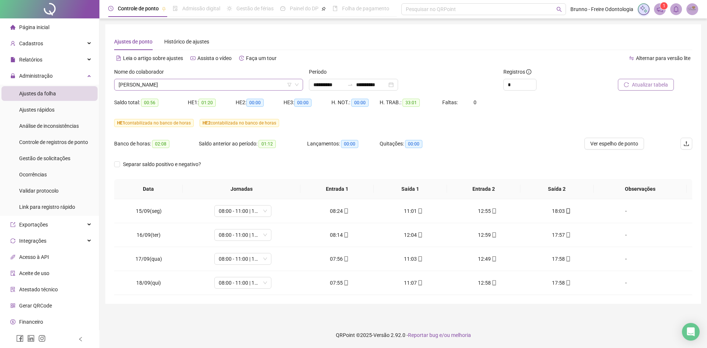
click at [204, 80] on span "[PERSON_NAME]" at bounding box center [209, 84] width 180 height 11
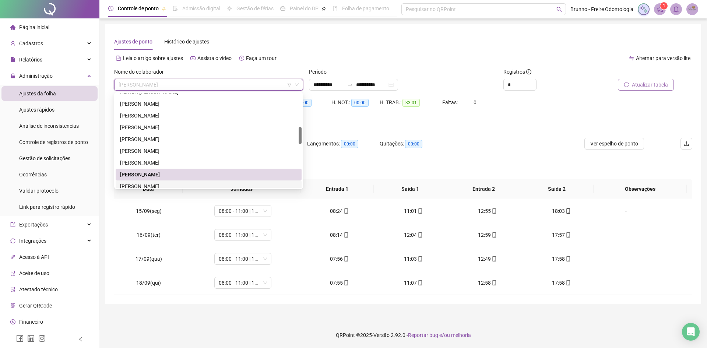
click at [169, 186] on div "[PERSON_NAME]" at bounding box center [208, 186] width 177 height 8
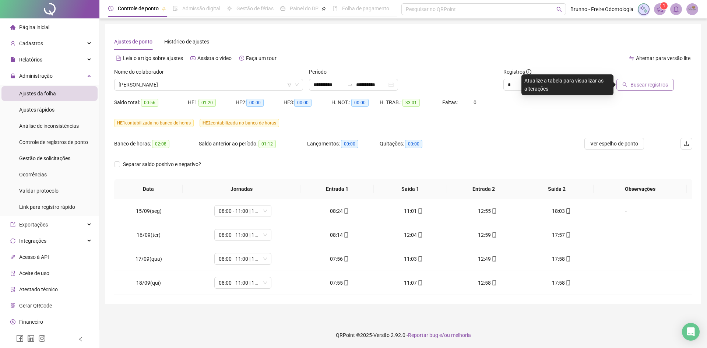
click at [631, 88] on button "Buscar registros" at bounding box center [644, 85] width 57 height 12
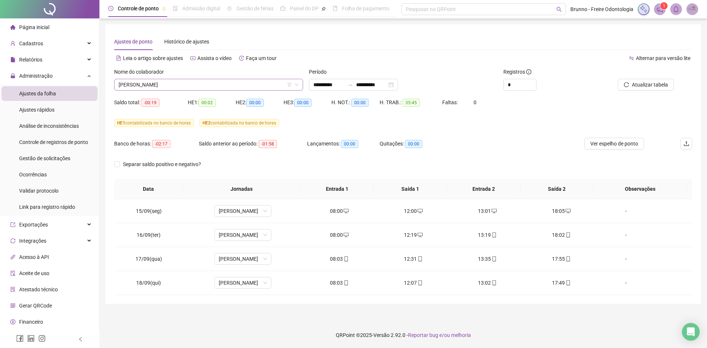
click at [250, 81] on span "[PERSON_NAME]" at bounding box center [209, 84] width 180 height 11
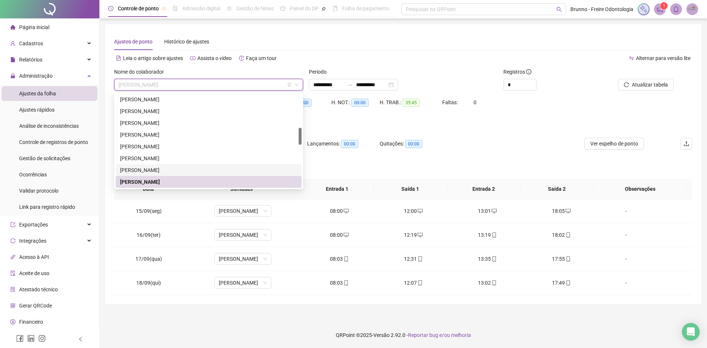
scroll to position [225, 0]
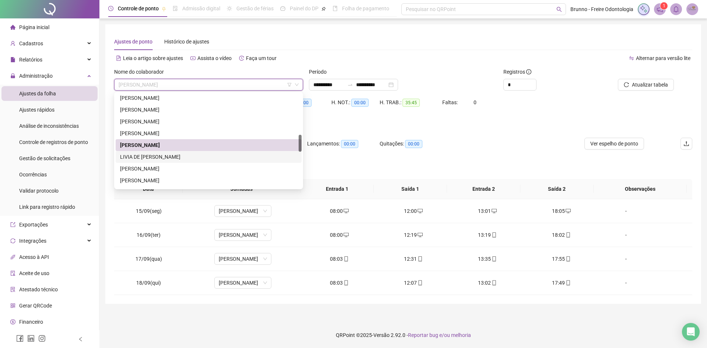
click at [165, 153] on div "LIVIA DE [PERSON_NAME]" at bounding box center [208, 157] width 177 height 8
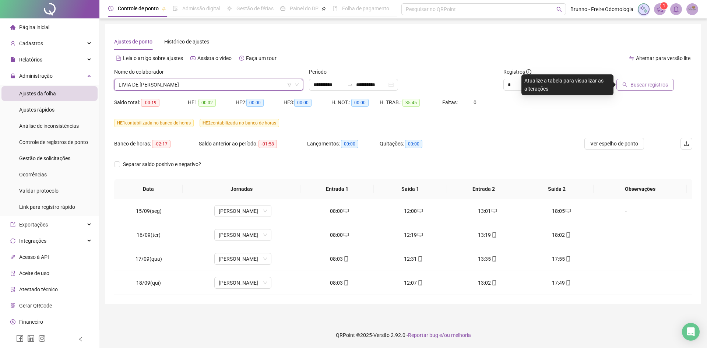
click at [665, 82] on span "Buscar registros" at bounding box center [649, 85] width 38 height 8
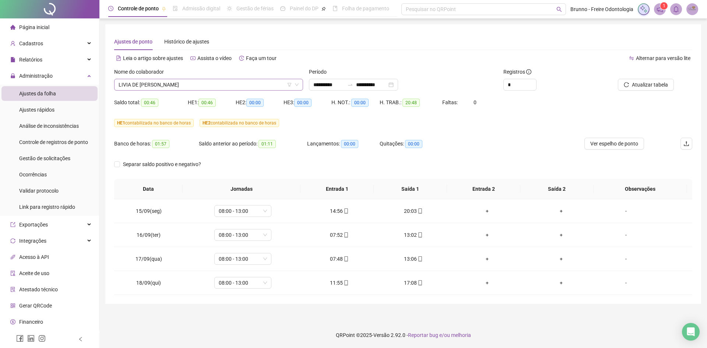
click at [184, 85] on span "LIVIA DE [PERSON_NAME]" at bounding box center [209, 84] width 180 height 11
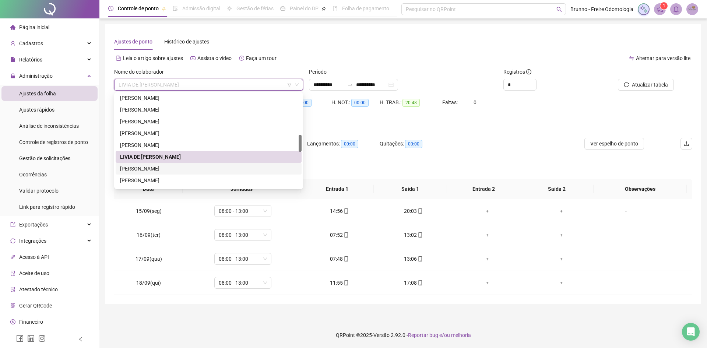
click at [167, 165] on div "[PERSON_NAME]" at bounding box center [208, 169] width 177 height 8
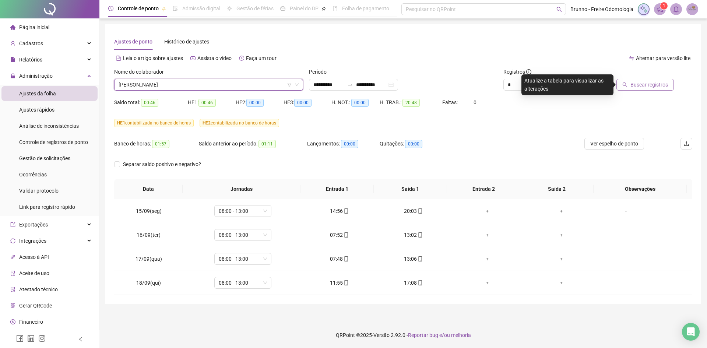
click at [630, 81] on button "Buscar registros" at bounding box center [644, 85] width 57 height 12
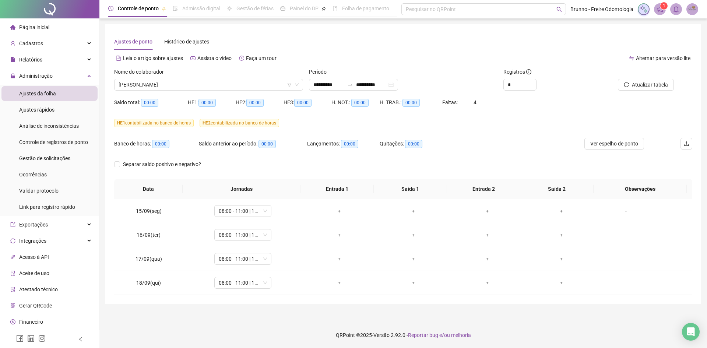
click at [229, 75] on div "Nome do colaborador" at bounding box center [208, 73] width 189 height 11
click at [228, 78] on div "Nome do colaborador" at bounding box center [208, 73] width 189 height 11
click at [223, 82] on span "[PERSON_NAME]" at bounding box center [209, 84] width 180 height 11
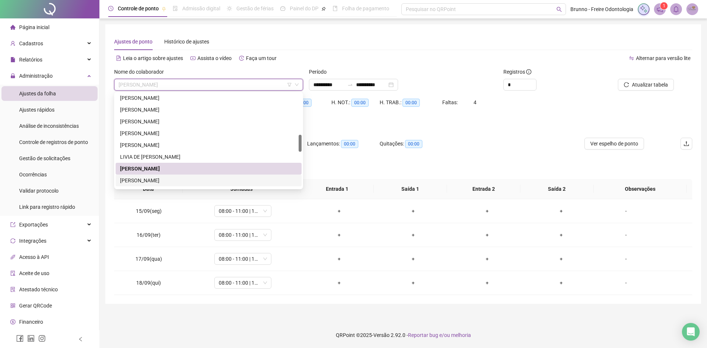
click at [173, 180] on div "[PERSON_NAME]" at bounding box center [208, 180] width 177 height 8
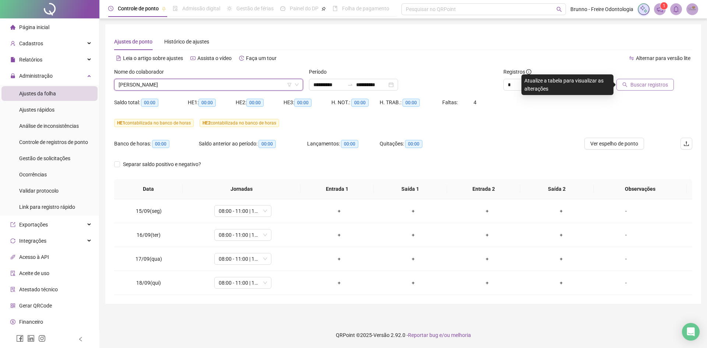
click at [635, 79] on button "Buscar registros" at bounding box center [644, 85] width 57 height 12
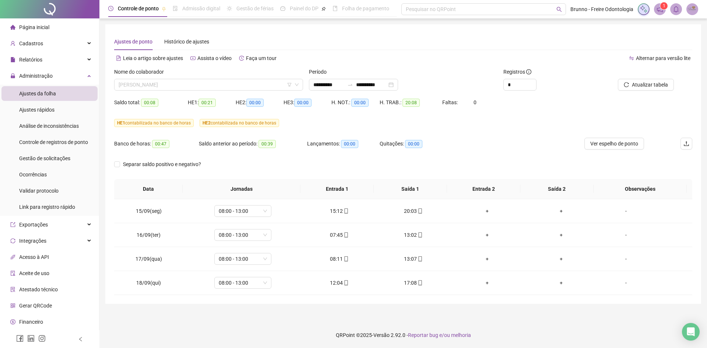
drag, startPoint x: 196, startPoint y: 87, endPoint x: 196, endPoint y: 103, distance: 16.9
click at [196, 86] on span "[PERSON_NAME]" at bounding box center [209, 84] width 180 height 11
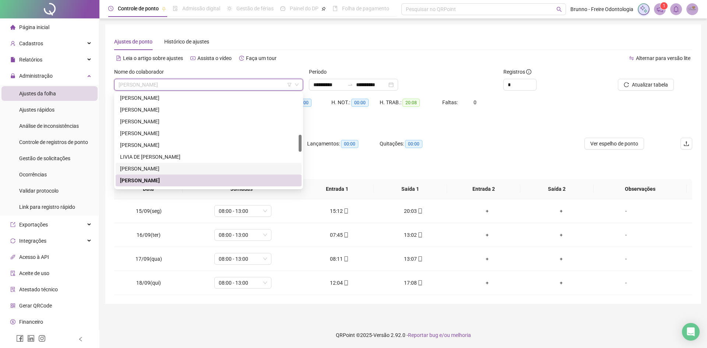
scroll to position [299, 0]
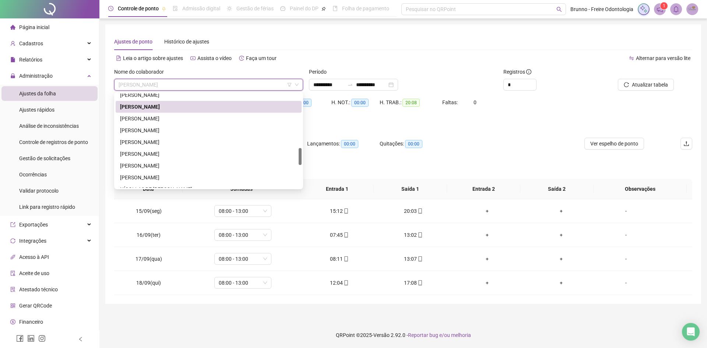
click at [178, 115] on div "[PERSON_NAME]" at bounding box center [208, 119] width 177 height 8
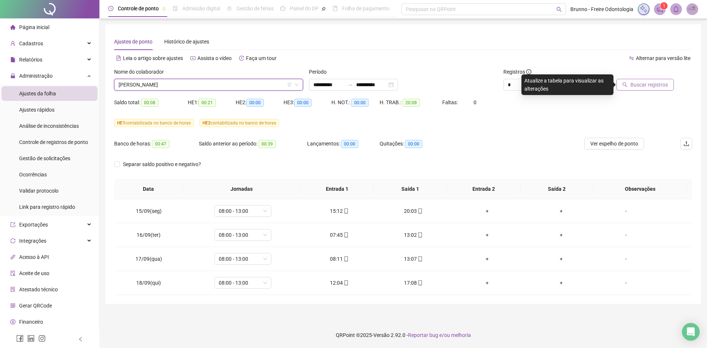
click at [648, 87] on span "Buscar registros" at bounding box center [649, 85] width 38 height 8
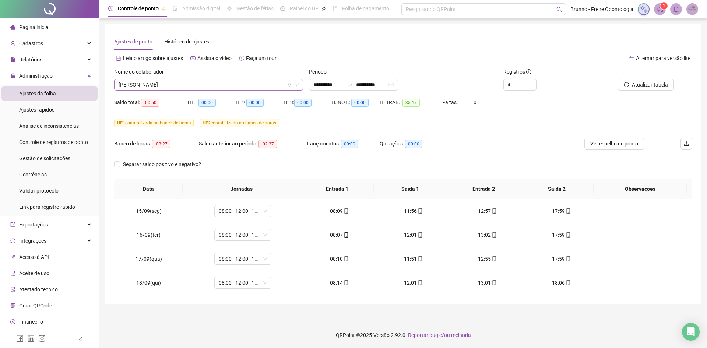
click at [225, 85] on span "[PERSON_NAME]" at bounding box center [209, 84] width 180 height 11
click at [536, 142] on div "Banco de horas: -03:27 Saldo anterior ao período: -02:37 Lançamentos: 00:00 Qui…" at bounding box center [331, 148] width 434 height 21
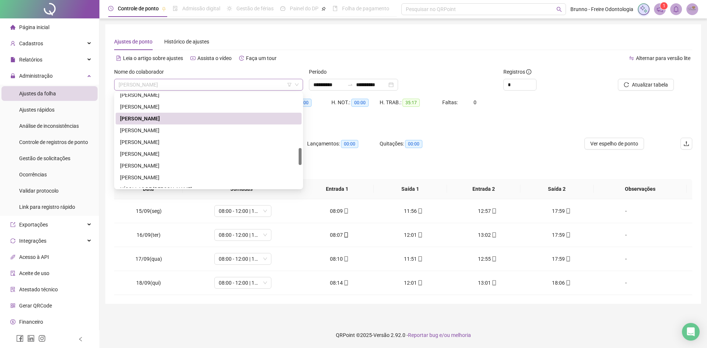
click at [204, 87] on span "[PERSON_NAME]" at bounding box center [209, 84] width 180 height 11
click at [175, 127] on div "[PERSON_NAME]" at bounding box center [208, 130] width 177 height 8
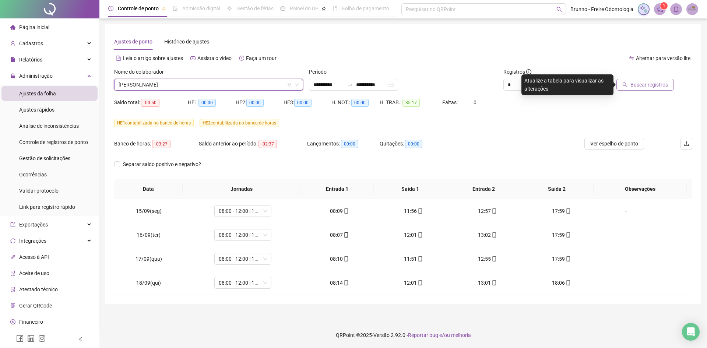
click at [663, 84] on span "Buscar registros" at bounding box center [649, 85] width 38 height 8
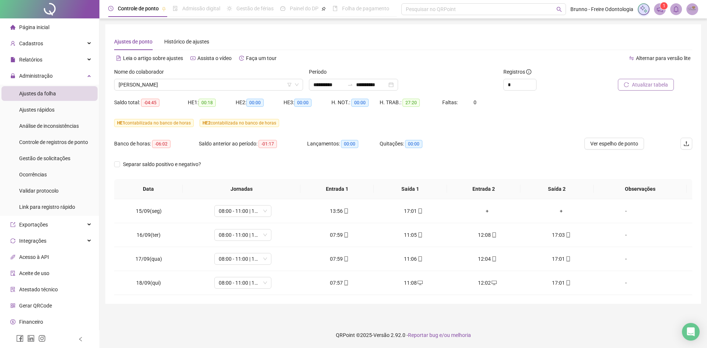
click at [525, 135] on div "HE 1 contabilizada no banco de horas HE 2 contabilizada no banco de horas" at bounding box center [403, 127] width 578 height 21
click at [210, 86] on span "[PERSON_NAME]" at bounding box center [209, 84] width 180 height 11
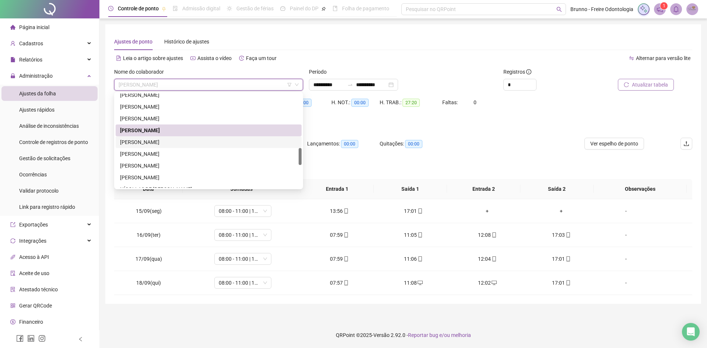
click at [185, 141] on div "[PERSON_NAME]" at bounding box center [208, 142] width 177 height 8
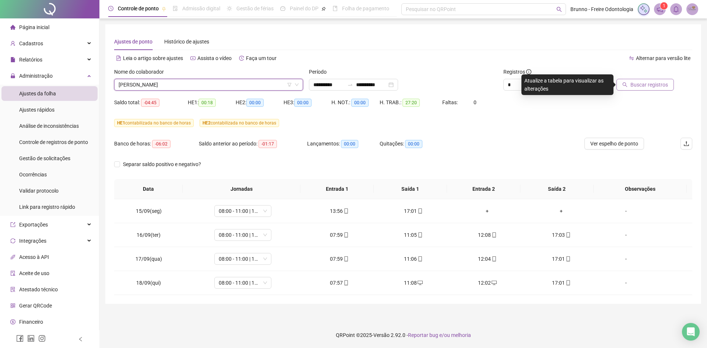
click at [647, 89] on button "Buscar registros" at bounding box center [644, 85] width 57 height 12
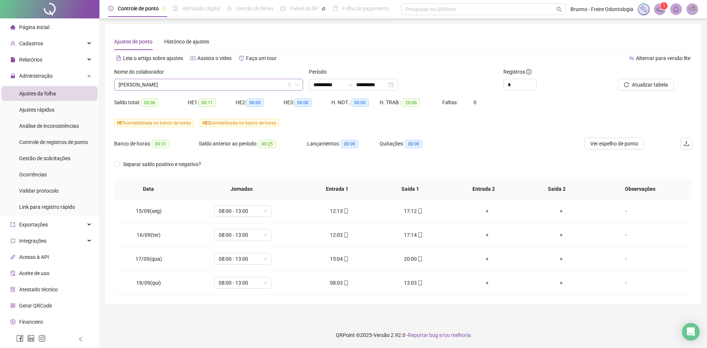
click at [203, 85] on span "[PERSON_NAME]" at bounding box center [209, 84] width 180 height 11
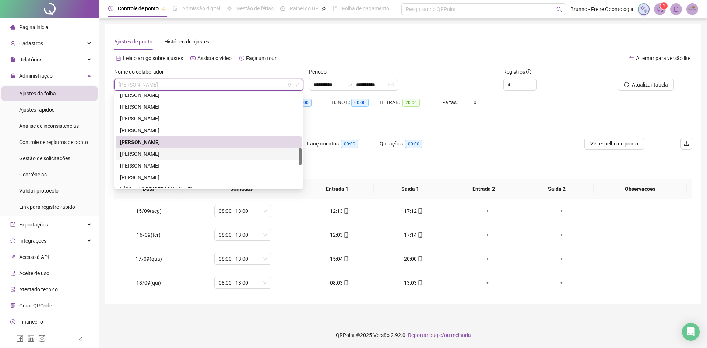
click at [173, 151] on div "[PERSON_NAME]" at bounding box center [208, 154] width 177 height 8
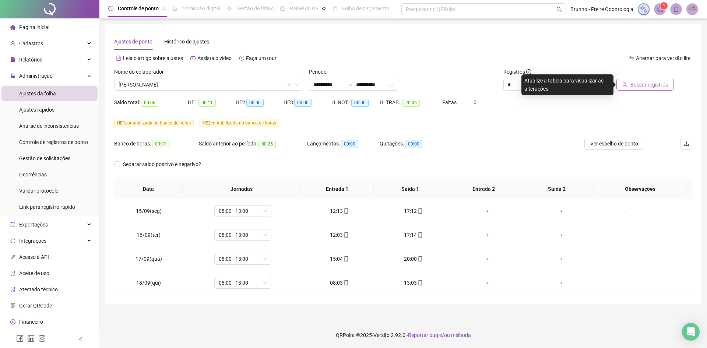
click at [639, 88] on span "Buscar registros" at bounding box center [649, 85] width 38 height 8
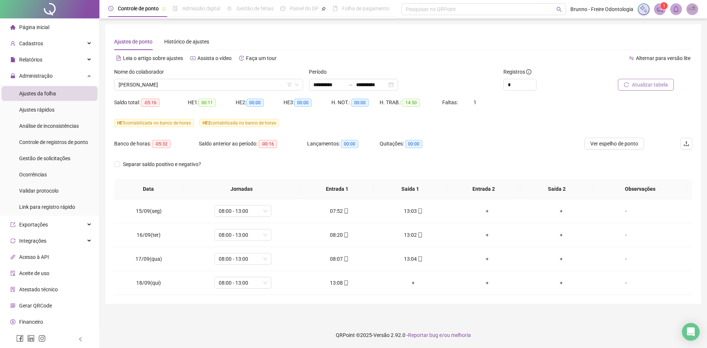
click at [664, 85] on span "Atualizar tabela" at bounding box center [650, 85] width 36 height 8
click at [169, 85] on span "[PERSON_NAME]" at bounding box center [209, 84] width 180 height 11
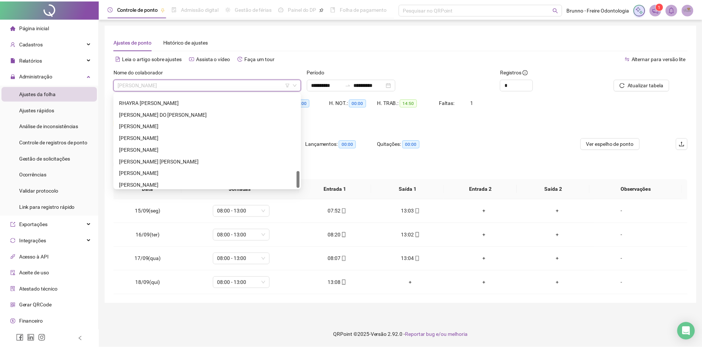
scroll to position [424, 0]
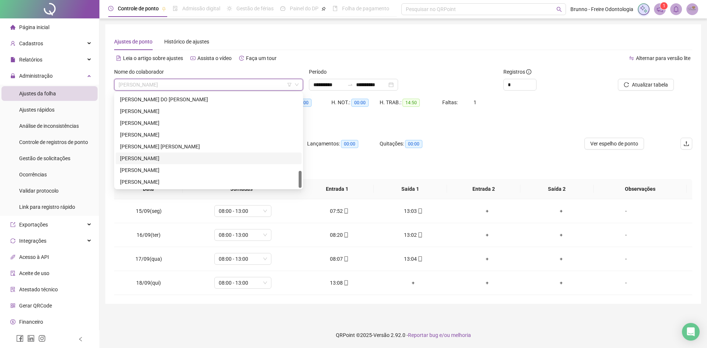
click at [165, 156] on div "[PERSON_NAME]" at bounding box center [208, 158] width 177 height 8
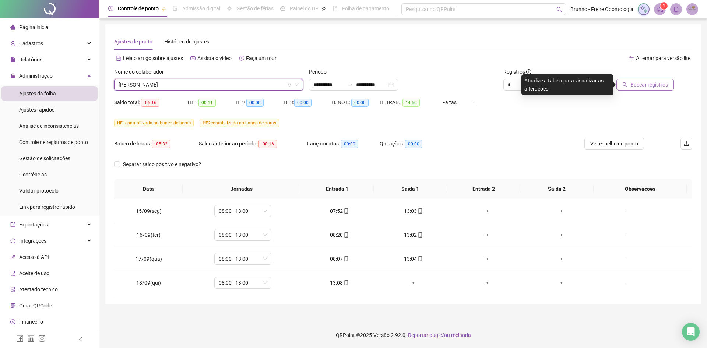
click at [643, 88] on span "Buscar registros" at bounding box center [649, 85] width 38 height 8
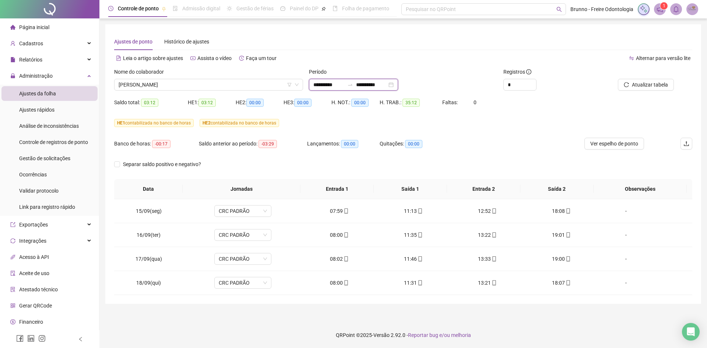
click at [387, 88] on input "**********" at bounding box center [371, 85] width 31 height 8
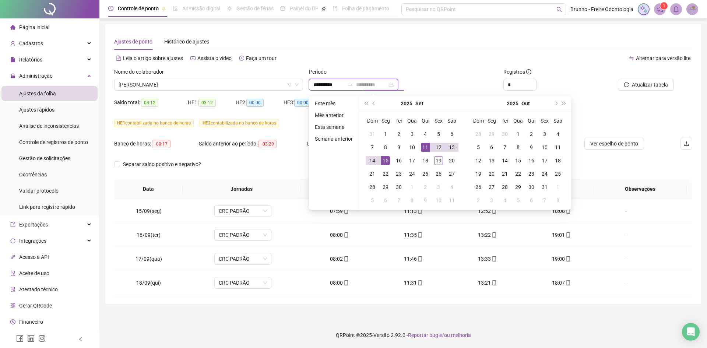
type input "**********"
click at [435, 158] on div "19" at bounding box center [438, 160] width 9 height 9
type input "**********"
click at [668, 77] on div at bounding box center [637, 73] width 73 height 11
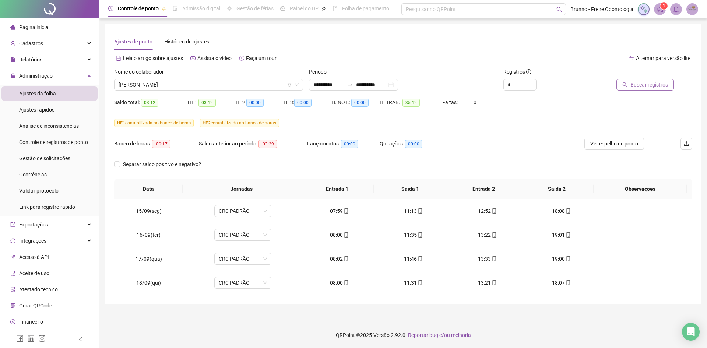
click at [663, 83] on span "Buscar registros" at bounding box center [649, 85] width 38 height 8
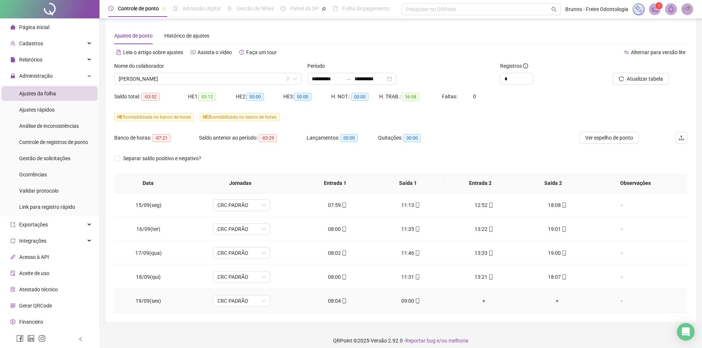
scroll to position [11, 0]
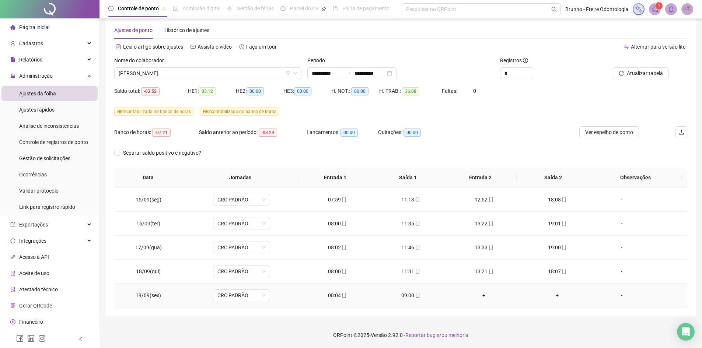
click at [415, 297] on icon "mobile" at bounding box center [416, 295] width 3 height 5
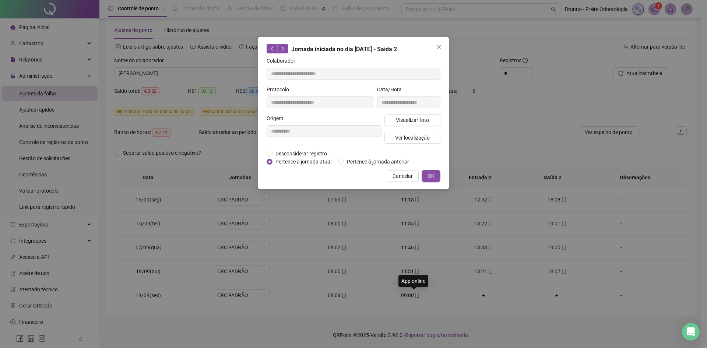
type input "**********"
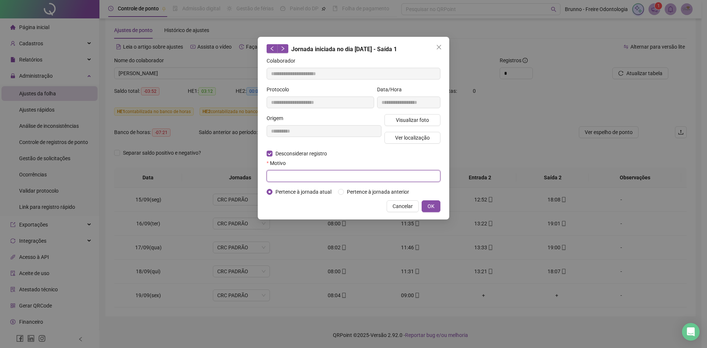
click at [405, 176] on input "text" at bounding box center [354, 176] width 174 height 12
type input "**********"
click at [429, 204] on span "OK" at bounding box center [431, 206] width 7 height 8
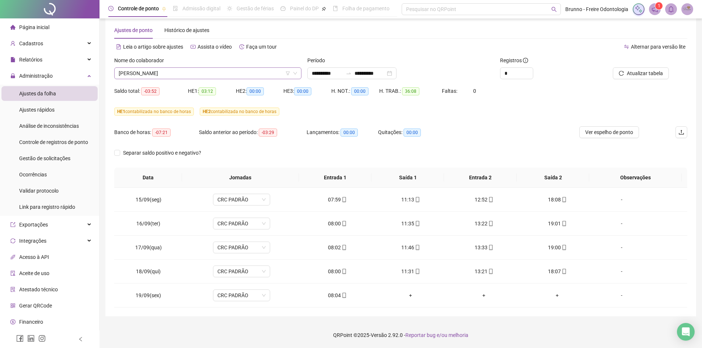
click at [163, 72] on span "[PERSON_NAME]" at bounding box center [208, 73] width 178 height 11
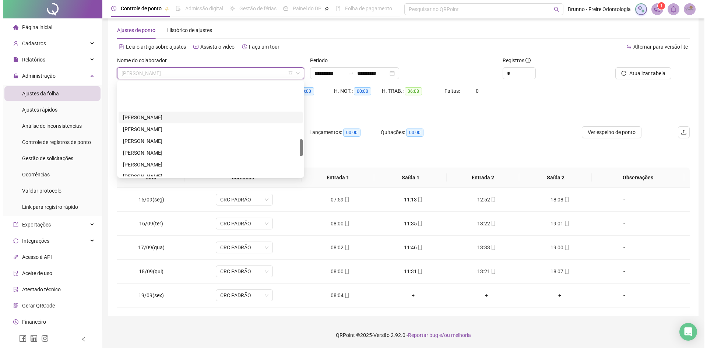
scroll to position [314, 0]
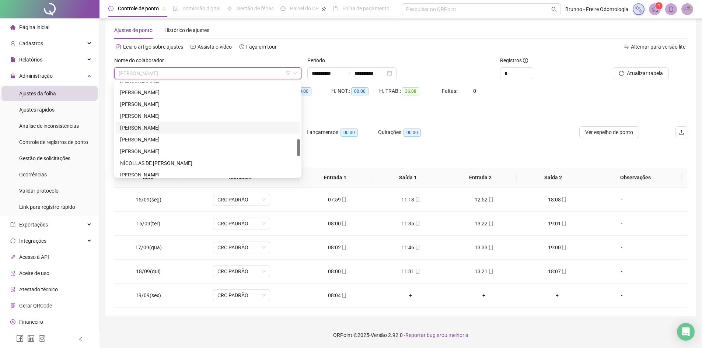
click at [162, 128] on div "[PERSON_NAME]" at bounding box center [207, 128] width 175 height 8
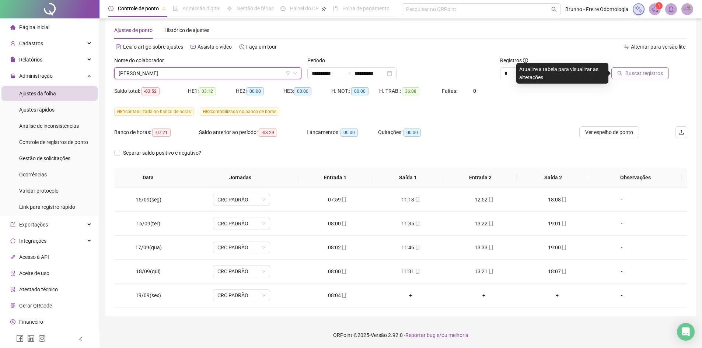
click at [649, 71] on span "Buscar registros" at bounding box center [644, 73] width 38 height 8
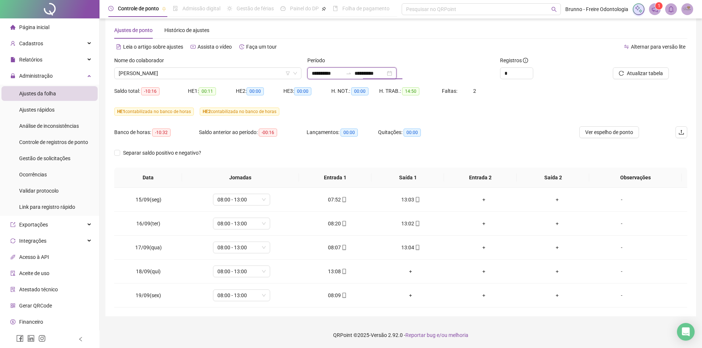
click at [375, 70] on input "**********" at bounding box center [369, 73] width 31 height 8
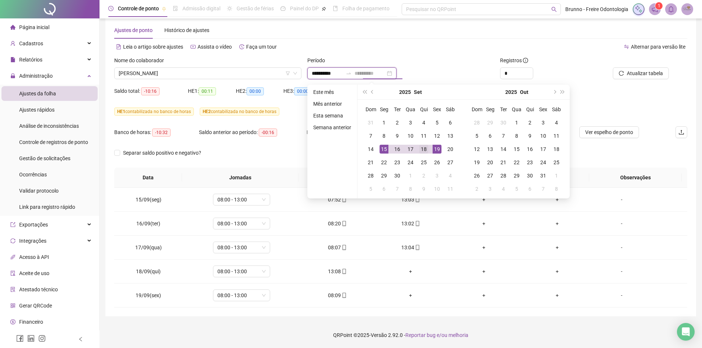
type input "**********"
click at [426, 148] on div "18" at bounding box center [423, 149] width 9 height 9
type input "**********"
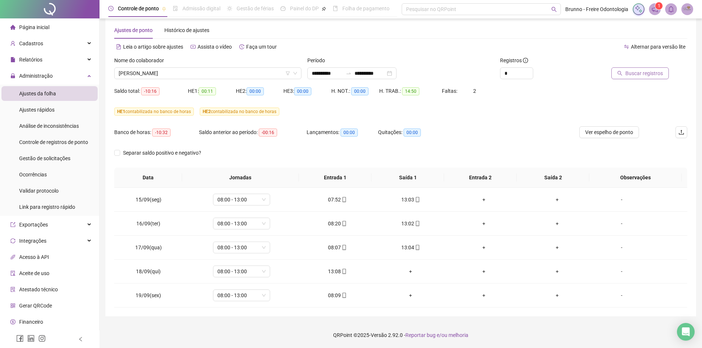
click at [638, 72] on span "Buscar registros" at bounding box center [644, 73] width 38 height 8
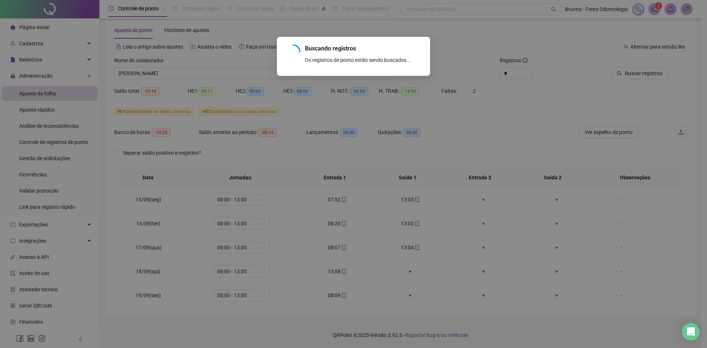
scroll to position [0, 0]
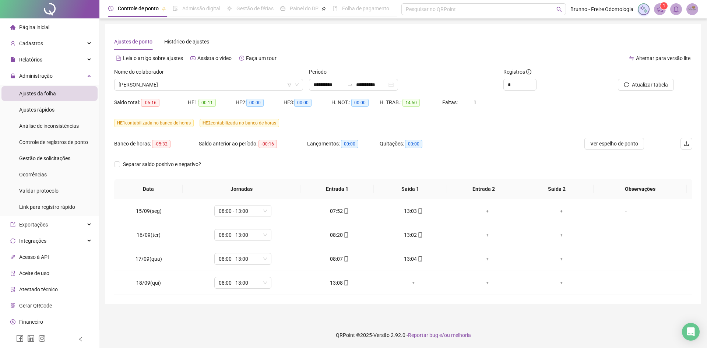
click at [185, 95] on div "Nome do colaborador [PERSON_NAME]" at bounding box center [208, 82] width 195 height 29
click at [184, 88] on span "[PERSON_NAME]" at bounding box center [209, 84] width 180 height 11
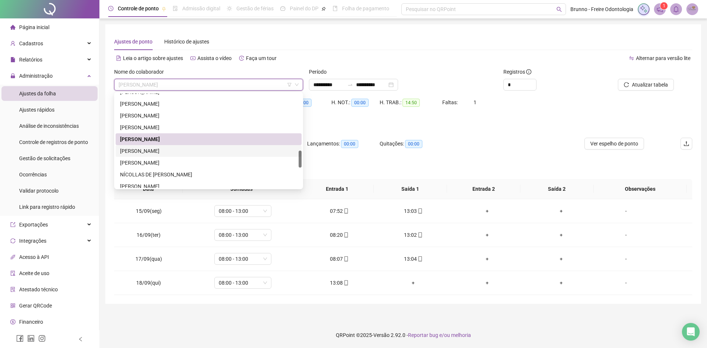
click at [176, 148] on div "[PERSON_NAME]" at bounding box center [208, 151] width 177 height 8
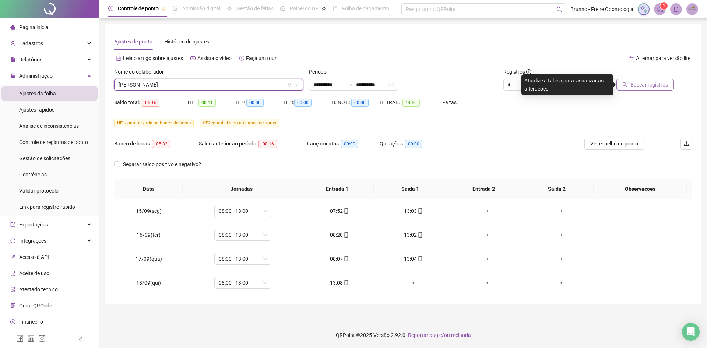
click at [648, 86] on span "Buscar registros" at bounding box center [649, 85] width 38 height 8
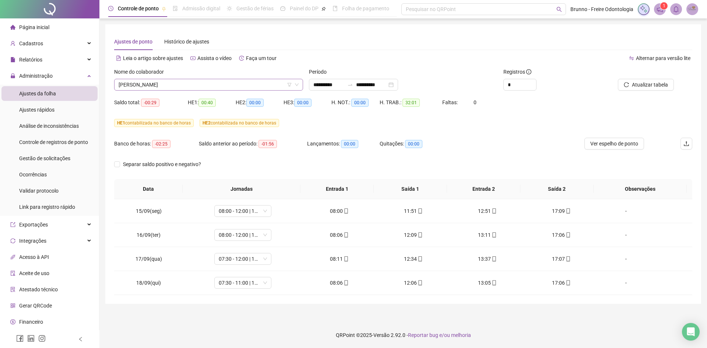
click at [231, 84] on span "[PERSON_NAME]" at bounding box center [209, 84] width 180 height 11
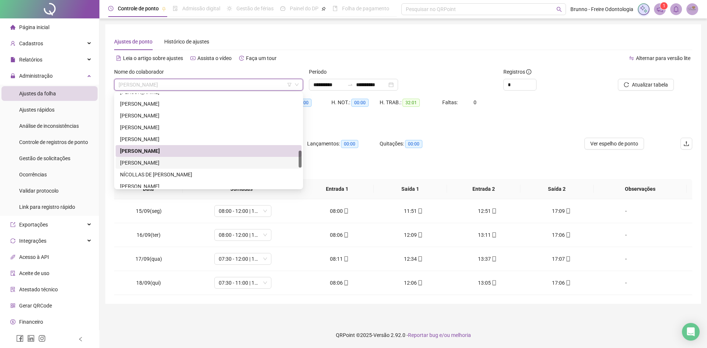
click at [187, 159] on div "[PERSON_NAME]" at bounding box center [208, 163] width 177 height 8
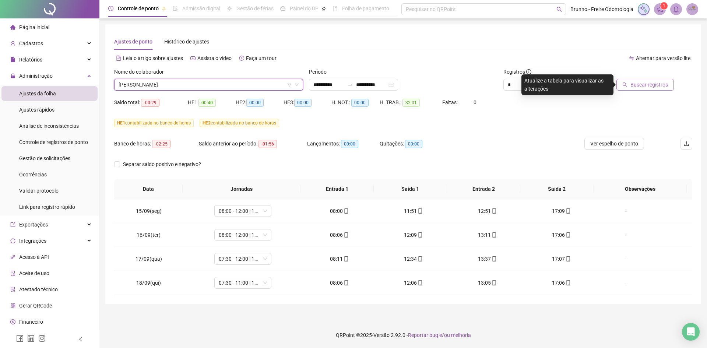
click at [647, 85] on span "Buscar registros" at bounding box center [649, 85] width 38 height 8
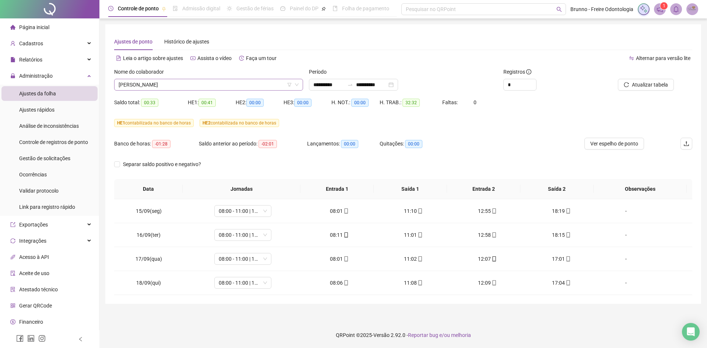
click at [138, 85] on span "[PERSON_NAME]" at bounding box center [209, 84] width 180 height 11
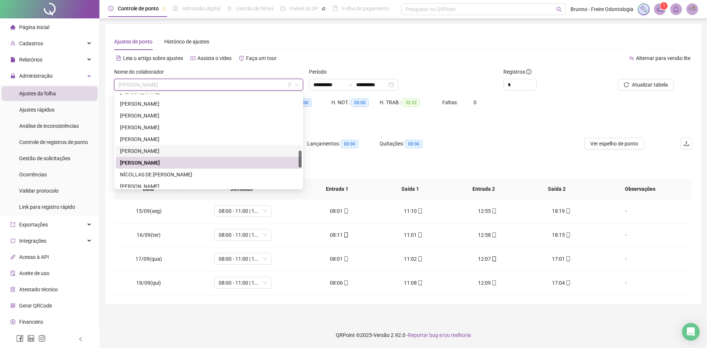
click at [160, 152] on div "[PERSON_NAME]" at bounding box center [208, 151] width 177 height 8
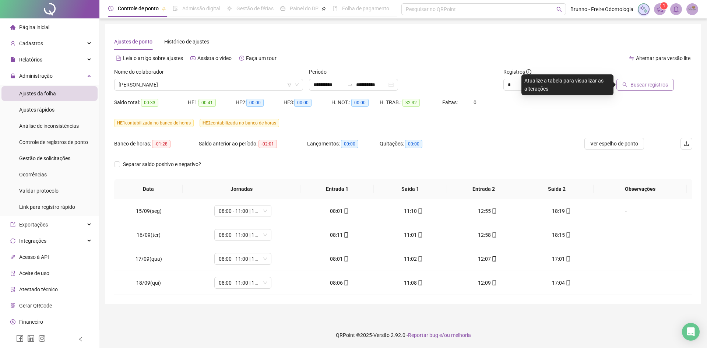
click at [639, 87] on span "Buscar registros" at bounding box center [649, 85] width 38 height 8
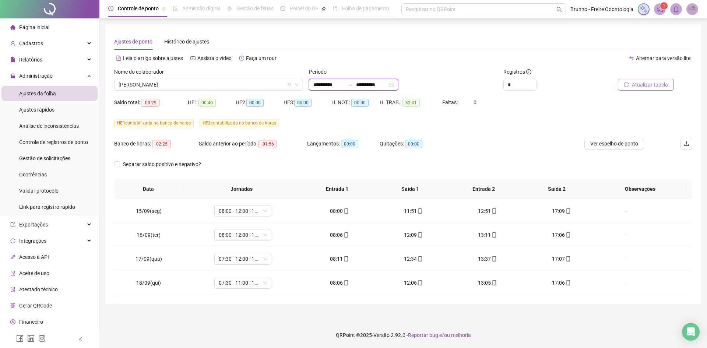
click at [380, 85] on input "**********" at bounding box center [371, 85] width 31 height 8
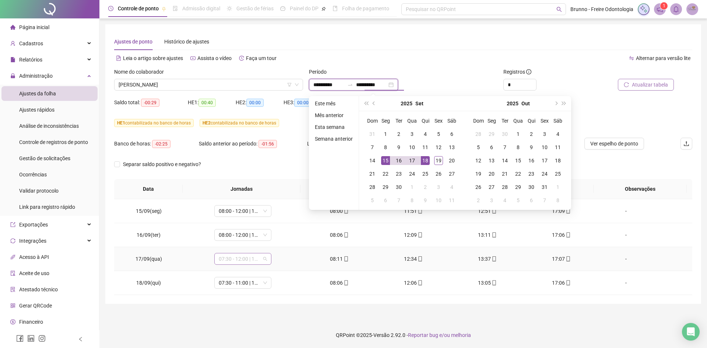
click at [251, 261] on span "07:30 - 12:00 | 13:00 - 17:30" at bounding box center [243, 258] width 48 height 11
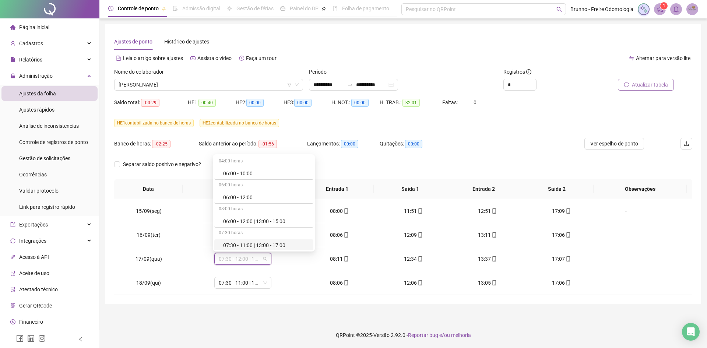
click at [353, 172] on div "Separar saldo positivo e negativo?" at bounding box center [403, 168] width 578 height 21
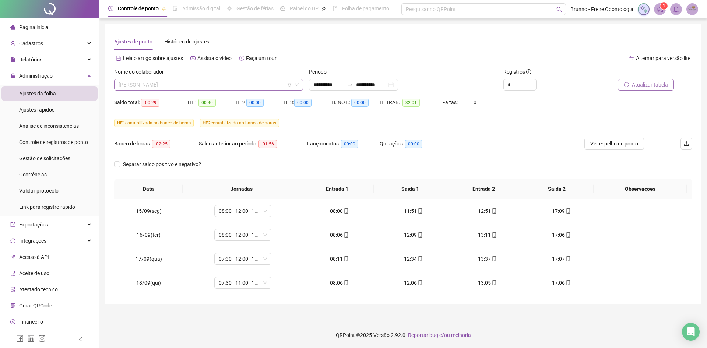
click at [161, 83] on span "[PERSON_NAME]" at bounding box center [209, 84] width 180 height 11
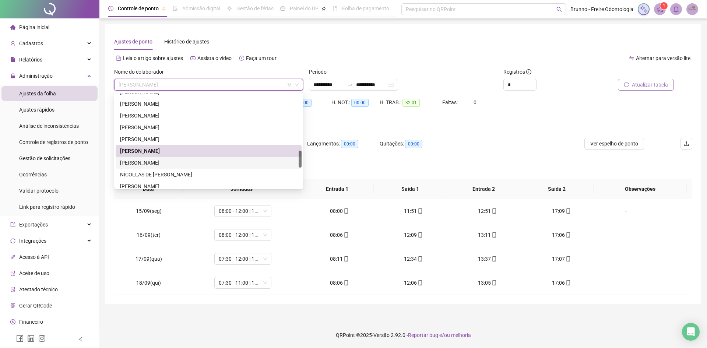
click at [173, 161] on div "[PERSON_NAME]" at bounding box center [208, 163] width 177 height 8
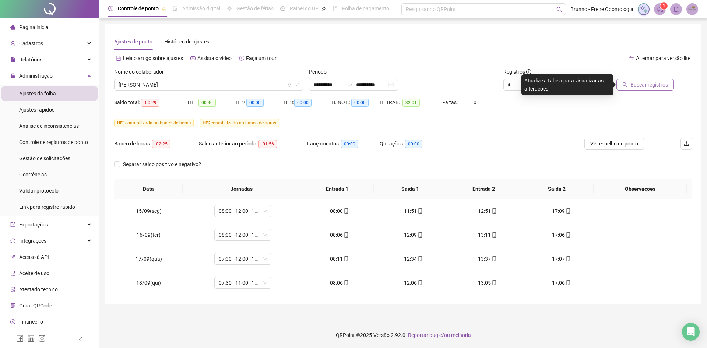
click at [650, 81] on span "Buscar registros" at bounding box center [649, 85] width 38 height 8
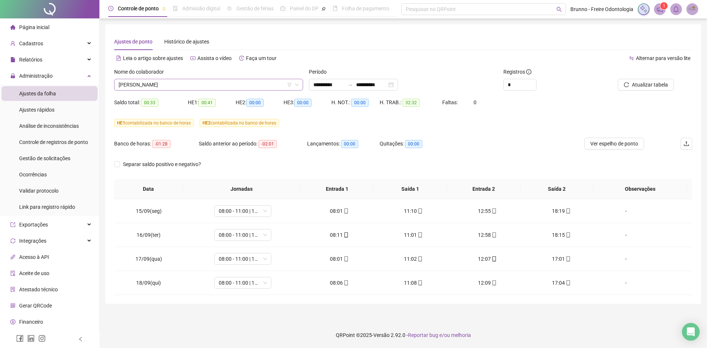
click at [198, 82] on span "[PERSON_NAME]" at bounding box center [209, 84] width 180 height 11
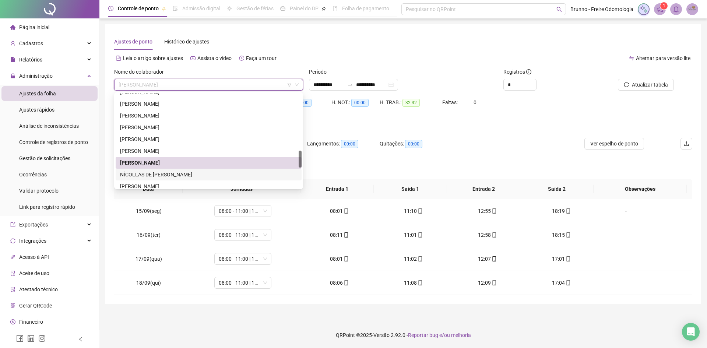
click at [171, 175] on div "NÍCOLLAS DE [PERSON_NAME]" at bounding box center [208, 174] width 177 height 8
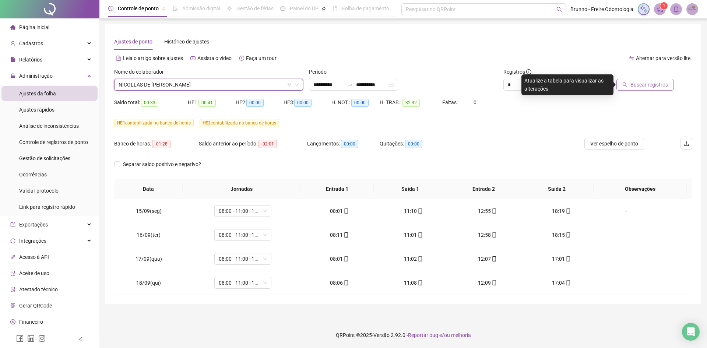
click at [652, 84] on span "Buscar registros" at bounding box center [649, 85] width 38 height 8
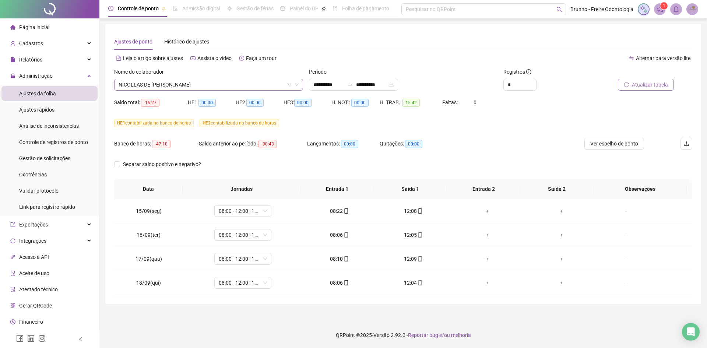
click at [193, 86] on span "NÍCOLLAS DE [PERSON_NAME]" at bounding box center [209, 84] width 180 height 11
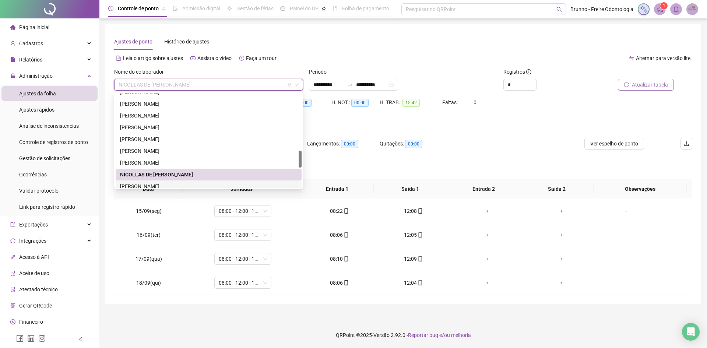
click at [173, 183] on div "[PERSON_NAME]" at bounding box center [208, 186] width 177 height 8
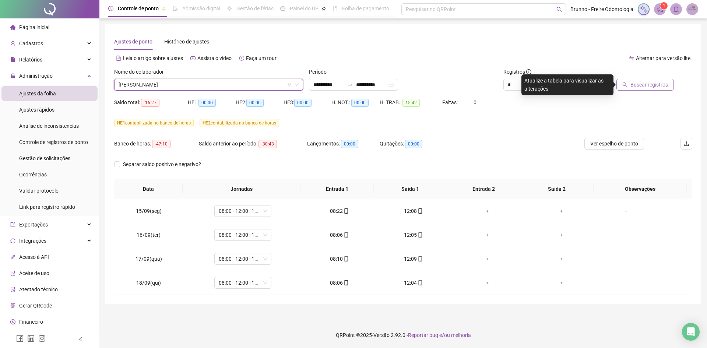
click at [637, 84] on span "Buscar registros" at bounding box center [649, 85] width 38 height 8
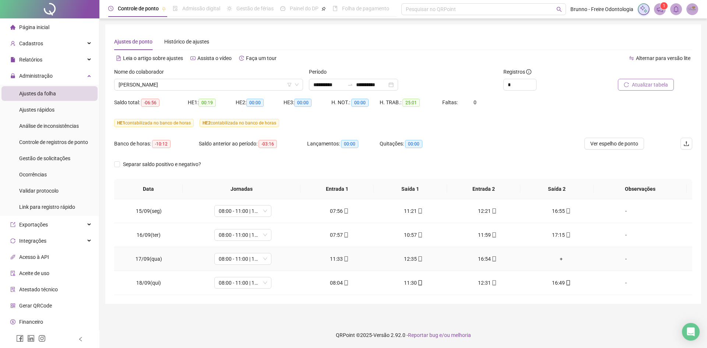
click at [557, 258] on div "+" at bounding box center [561, 259] width 62 height 8
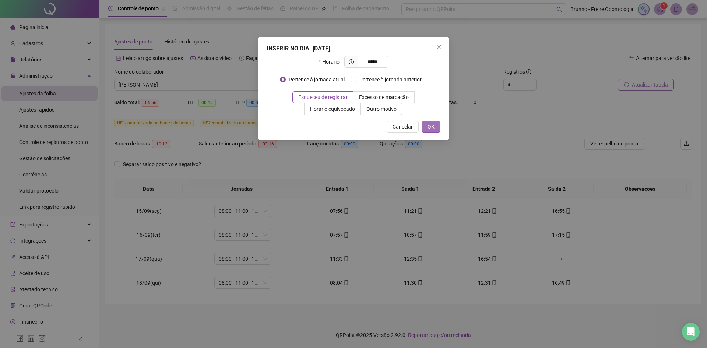
type input "*****"
click at [436, 124] on button "OK" at bounding box center [431, 127] width 19 height 12
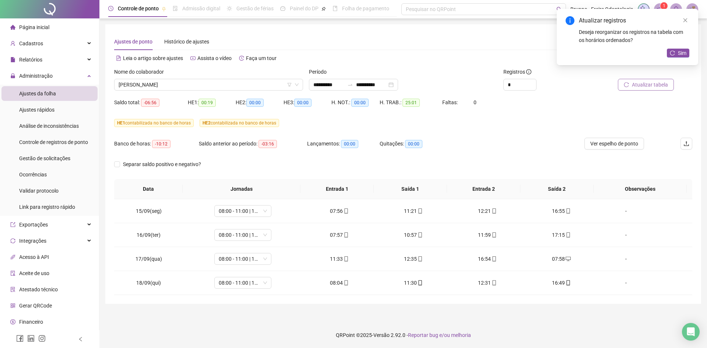
click at [677, 60] on div "Atualizar registros Deseja reorganizar os registros na tabela com os horários o…" at bounding box center [627, 37] width 141 height 56
click at [677, 53] on button "Sim" at bounding box center [678, 53] width 22 height 9
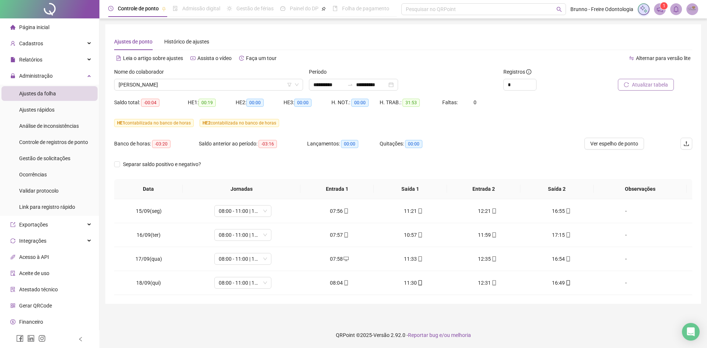
click at [628, 86] on icon "reload" at bounding box center [626, 84] width 5 height 5
click at [222, 87] on span "[PERSON_NAME]" at bounding box center [209, 84] width 180 height 11
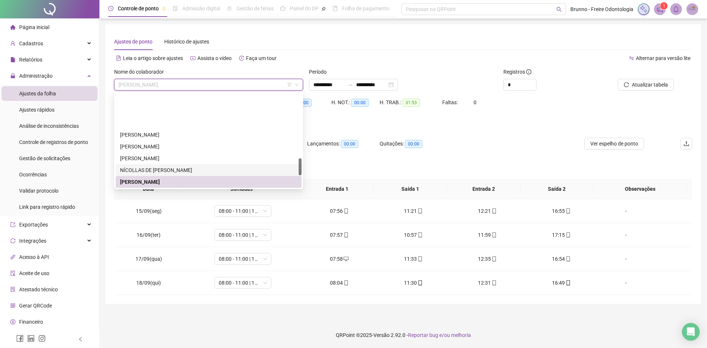
scroll to position [355, 0]
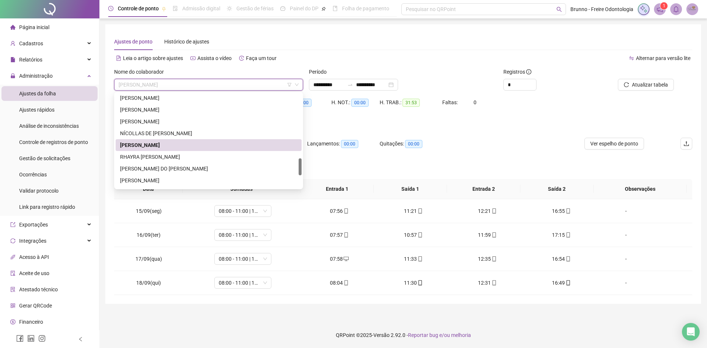
click at [171, 151] on div "[PERSON_NAME]" at bounding box center [209, 145] width 186 height 12
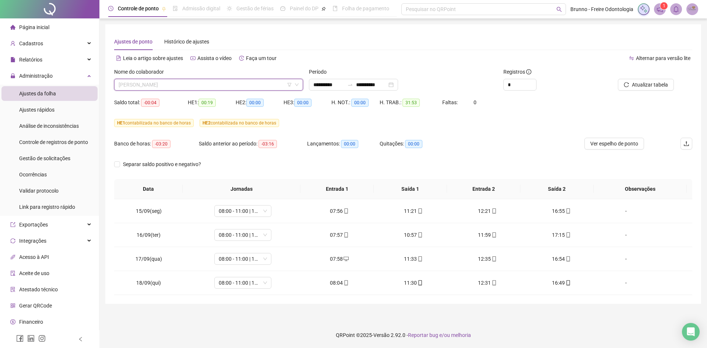
click at [168, 87] on span "[PERSON_NAME]" at bounding box center [209, 84] width 180 height 11
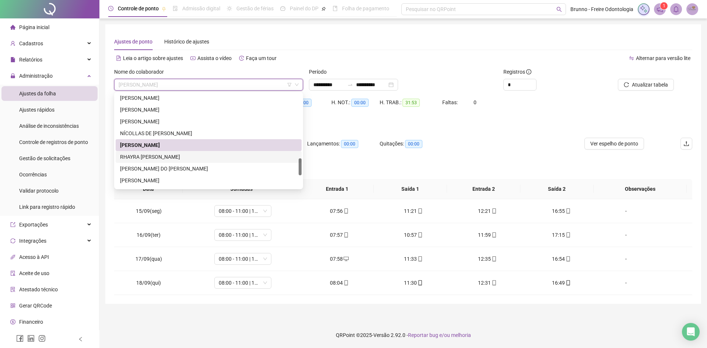
click at [161, 155] on div "RHAYRA [PERSON_NAME]" at bounding box center [208, 157] width 177 height 8
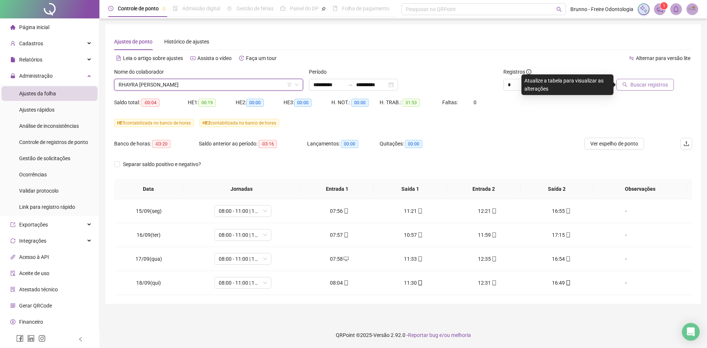
click at [640, 82] on span "Buscar registros" at bounding box center [649, 85] width 38 height 8
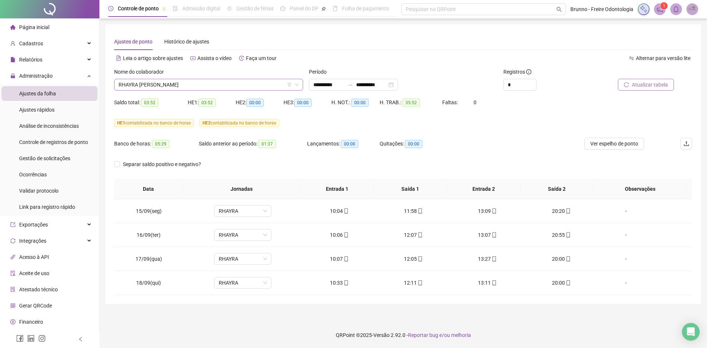
click at [218, 86] on span "RHAYRA [PERSON_NAME]" at bounding box center [209, 84] width 180 height 11
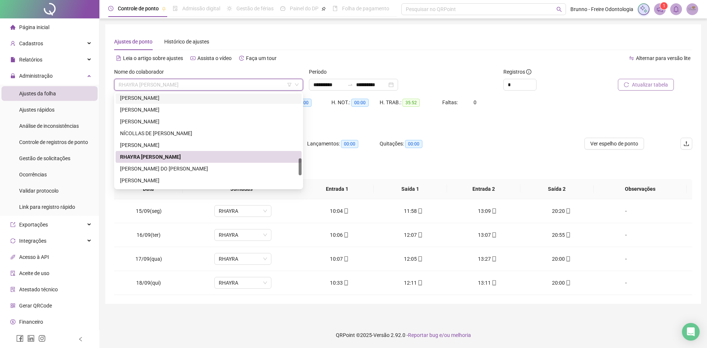
click at [173, 102] on div "[PERSON_NAME]" at bounding box center [209, 98] width 186 height 12
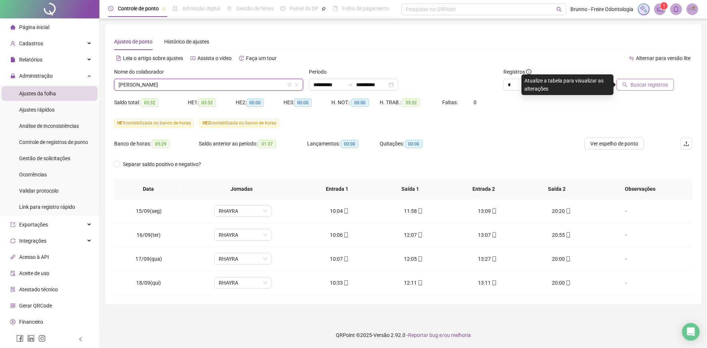
click at [635, 87] on span "Buscar registros" at bounding box center [649, 85] width 38 height 8
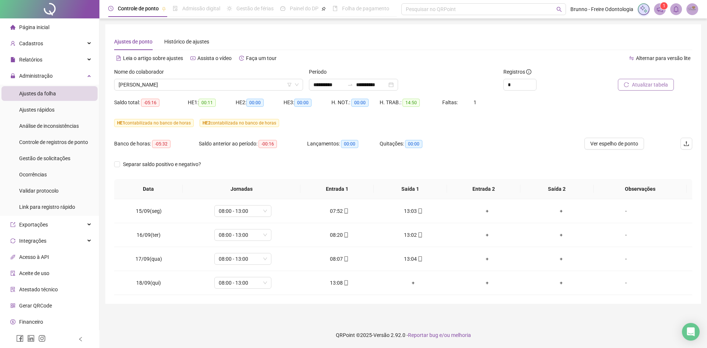
click at [655, 86] on span "Atualizar tabela" at bounding box center [650, 85] width 36 height 8
drag, startPoint x: 60, startPoint y: 162, endPoint x: 88, endPoint y: 210, distance: 55.6
click at [60, 161] on div "Gestão de solicitações" at bounding box center [44, 158] width 51 height 15
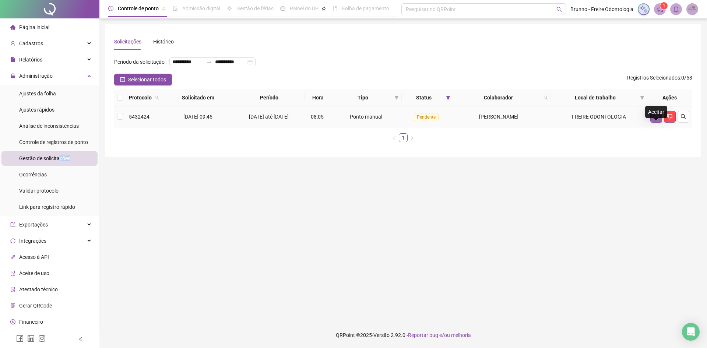
click at [657, 120] on icon "like" at bounding box center [656, 117] width 6 height 6
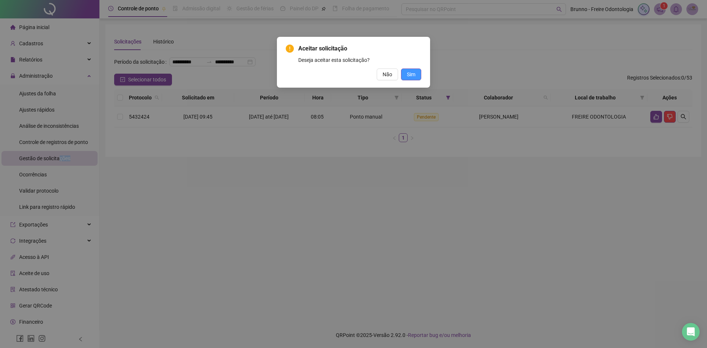
click at [414, 72] on span "Sim" at bounding box center [411, 74] width 8 height 8
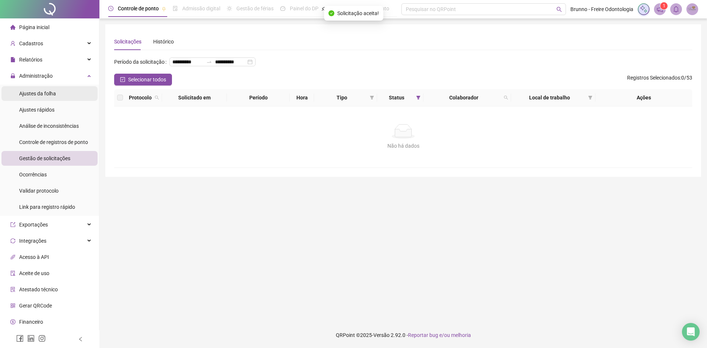
click at [41, 95] on span "Ajustes da folha" at bounding box center [37, 94] width 37 height 6
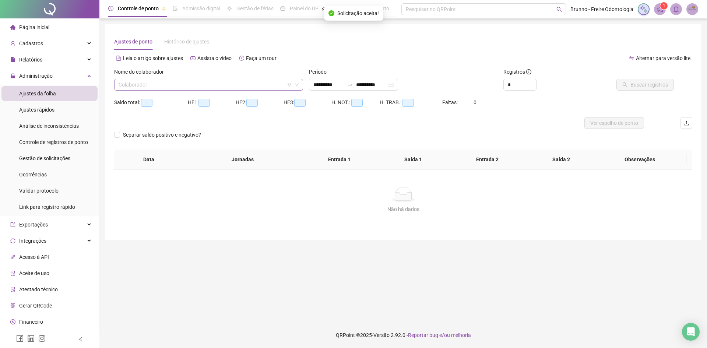
click at [212, 80] on input "search" at bounding box center [205, 84] width 173 height 11
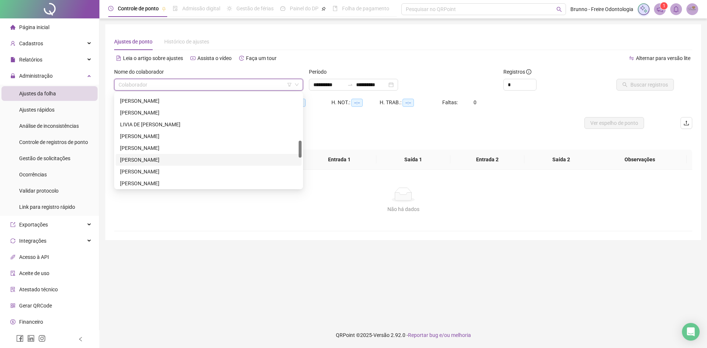
scroll to position [331, 0]
click at [144, 121] on div "[PERSON_NAME]" at bounding box center [208, 121] width 177 height 8
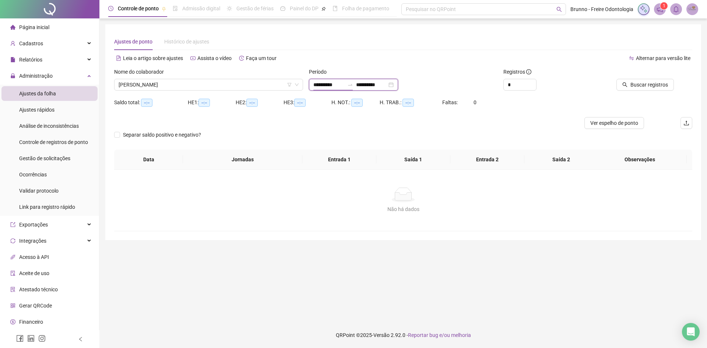
click at [336, 82] on input "**********" at bounding box center [328, 85] width 31 height 8
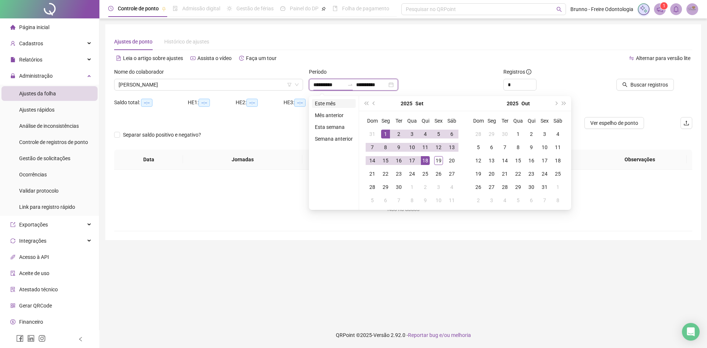
type input "**********"
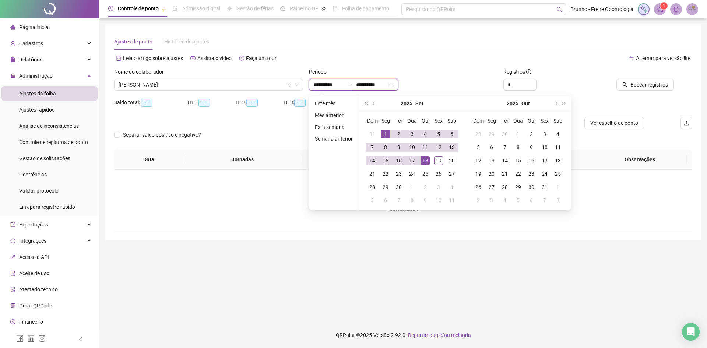
type input "**********"
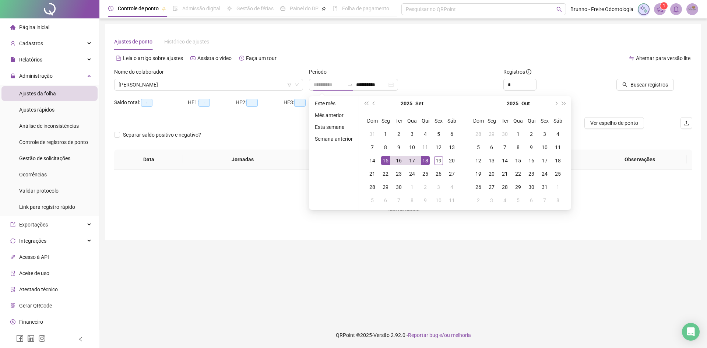
click at [386, 159] on div "15" at bounding box center [385, 160] width 9 height 9
type input "**********"
click at [423, 161] on div "18" at bounding box center [425, 160] width 9 height 9
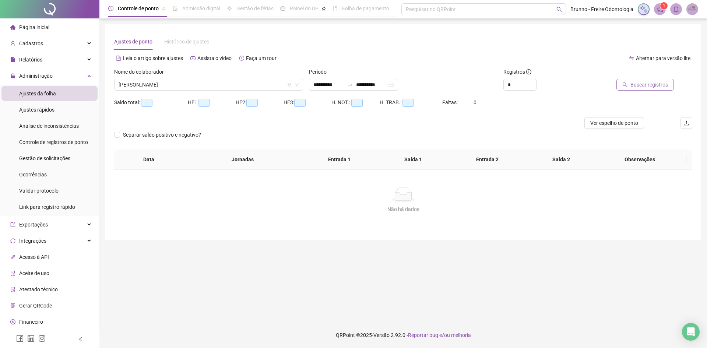
click at [642, 82] on span "Buscar registros" at bounding box center [649, 85] width 38 height 8
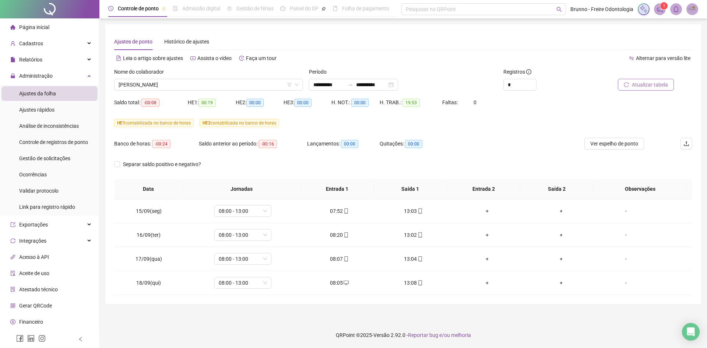
click at [655, 86] on span "Atualizar tabela" at bounding box center [650, 85] width 36 height 8
click at [134, 81] on span "[PERSON_NAME]" at bounding box center [209, 84] width 180 height 11
